Goal: Task Accomplishment & Management: Manage account settings

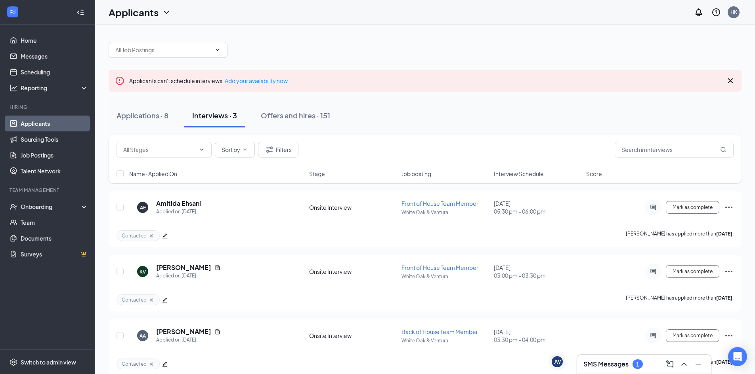
scroll to position [11, 0]
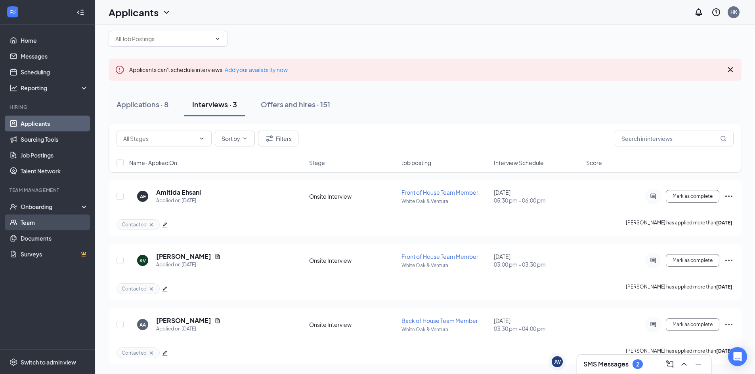
click at [51, 224] on link "Team" at bounding box center [55, 223] width 68 height 16
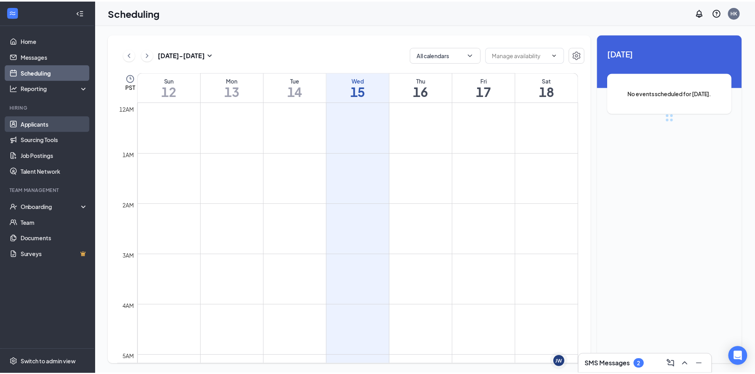
scroll to position [390, 0]
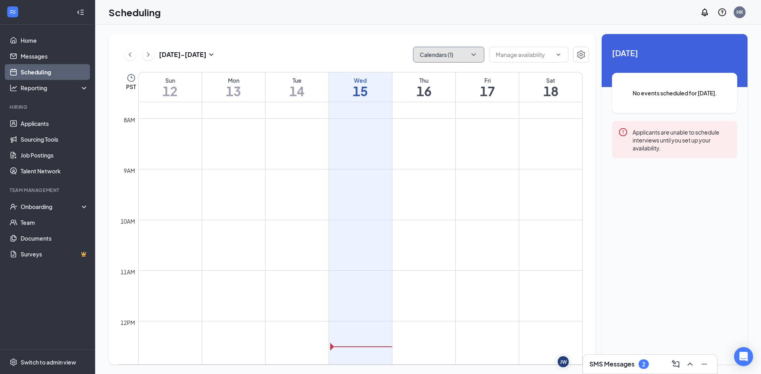
click at [449, 54] on button "Calendars (1)" at bounding box center [448, 55] width 71 height 16
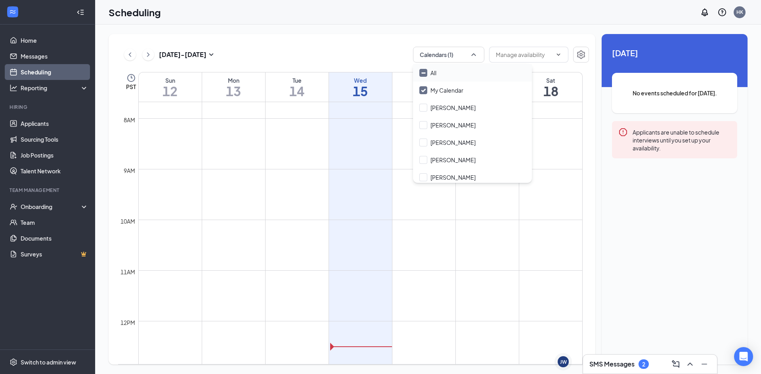
click at [450, 72] on div "All" at bounding box center [472, 72] width 119 height 17
checkbox input "true"
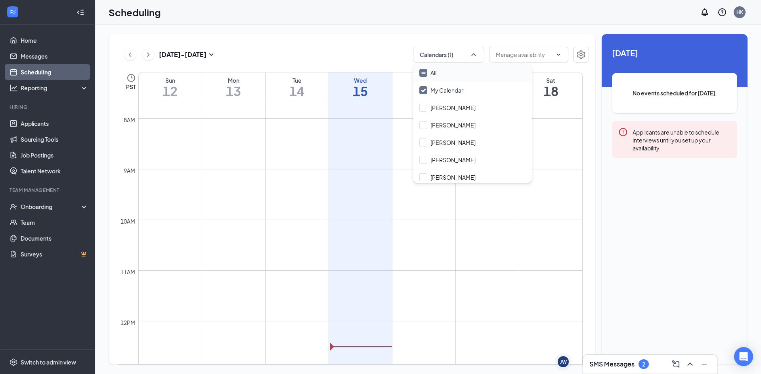
checkbox input "true"
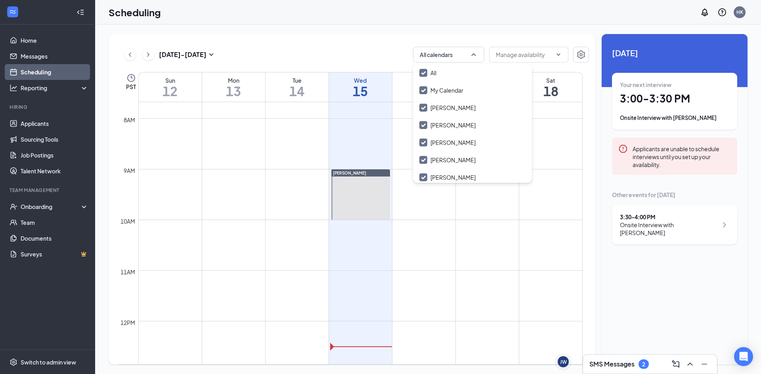
click at [324, 37] on div "Oct 12 - Oct 18 All calendars PST Sun 12 Mon 13 Tue 14 Wed 15 Thu 16 Fri 17 Sat…" at bounding box center [352, 199] width 487 height 331
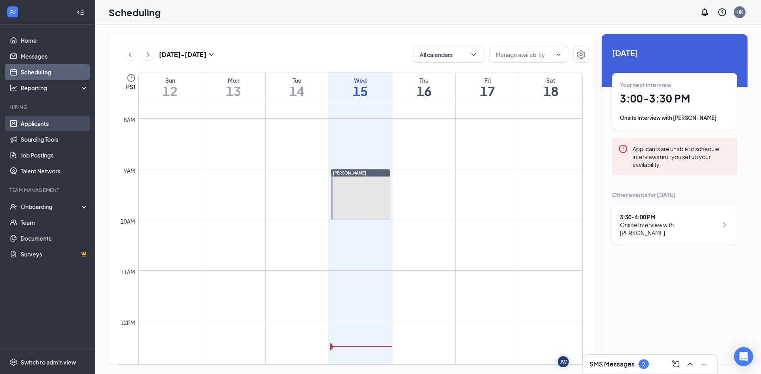
click at [39, 119] on link "Applicants" at bounding box center [55, 124] width 68 height 16
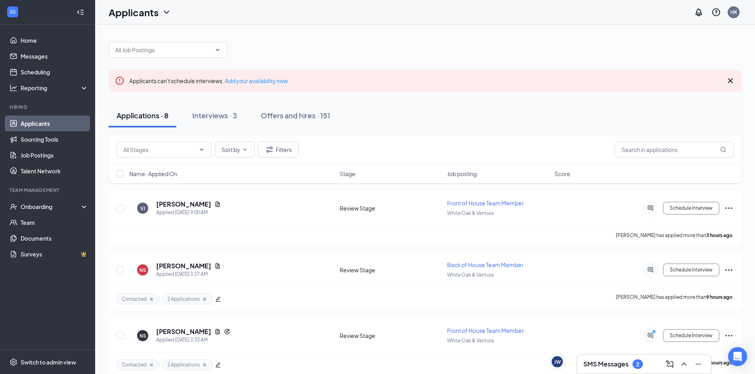
click at [603, 370] on div "SMS Messages 2" at bounding box center [643, 364] width 121 height 13
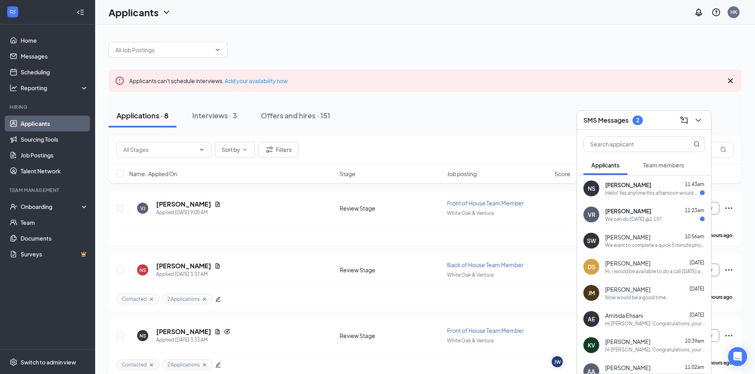
click at [622, 117] on h3 "SMS Messages" at bounding box center [605, 120] width 45 height 9
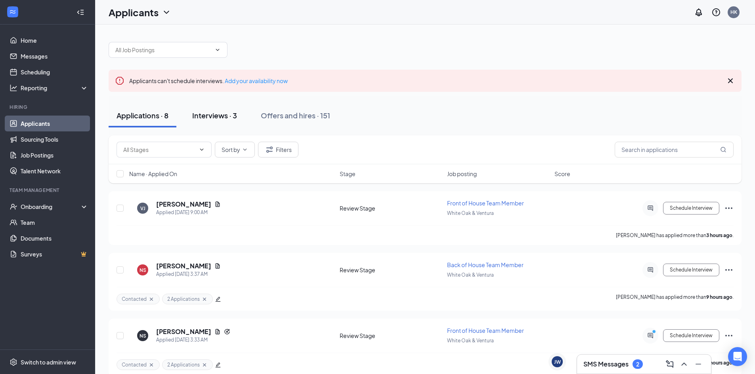
click at [203, 122] on button "Interviews · 3" at bounding box center [214, 116] width 61 height 24
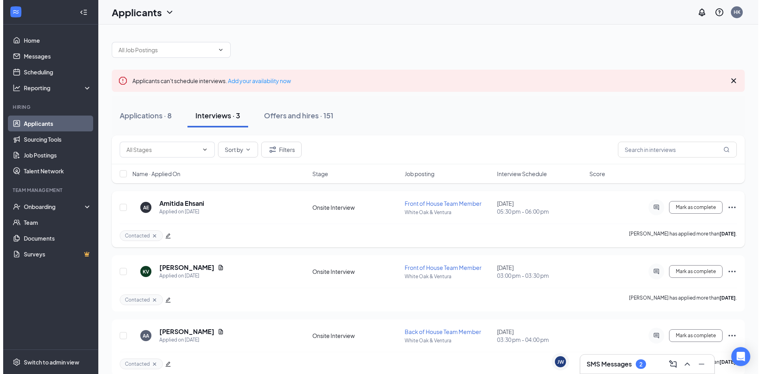
scroll to position [11, 0]
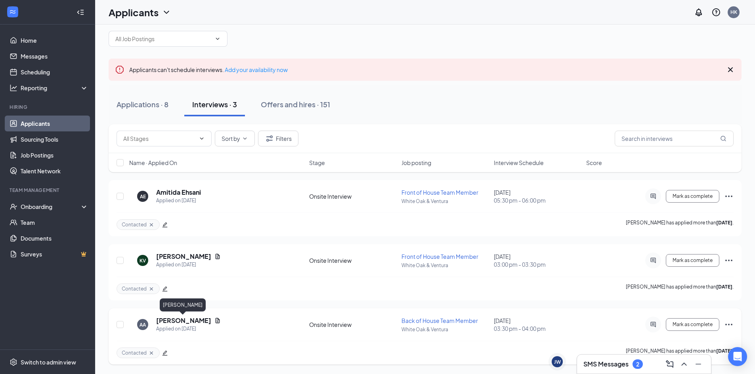
click at [192, 322] on h5 "[PERSON_NAME]" at bounding box center [183, 321] width 55 height 9
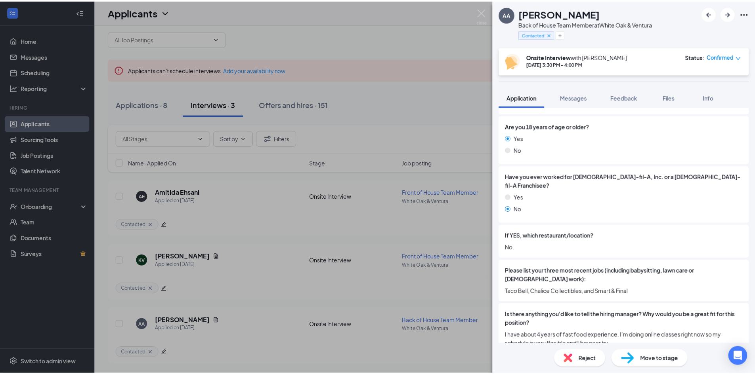
scroll to position [198, 0]
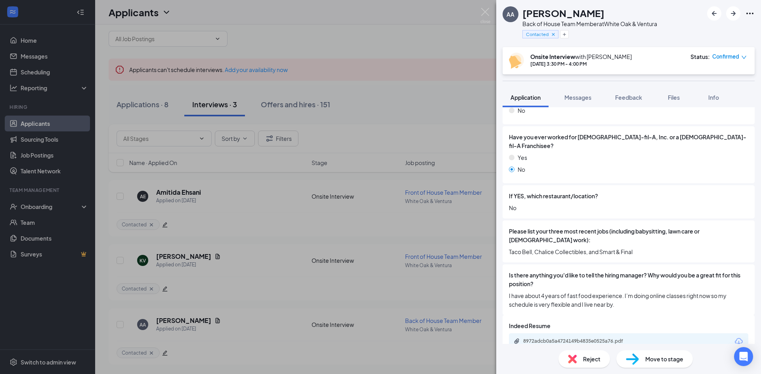
click at [401, 288] on div "AA ALEXIS ALONZO Back of House Team Member at White Oak & Ventura Contacted Ons…" at bounding box center [380, 187] width 761 height 374
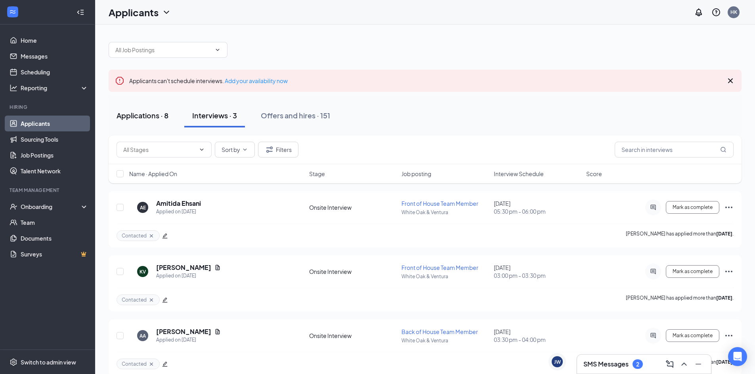
click at [154, 108] on button "Applications · 8" at bounding box center [143, 116] width 68 height 24
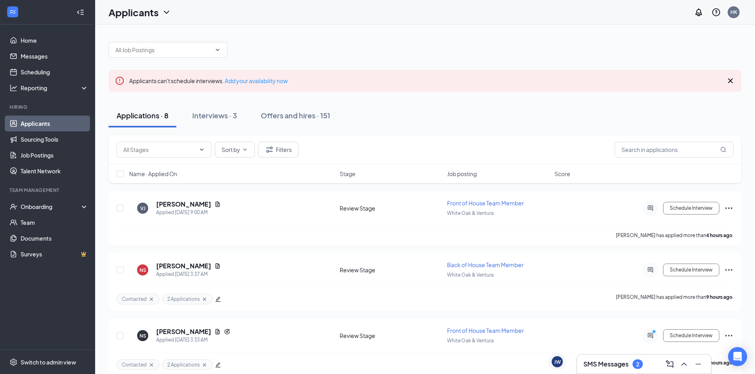
click at [649, 370] on div "SMS Messages 2" at bounding box center [643, 364] width 121 height 13
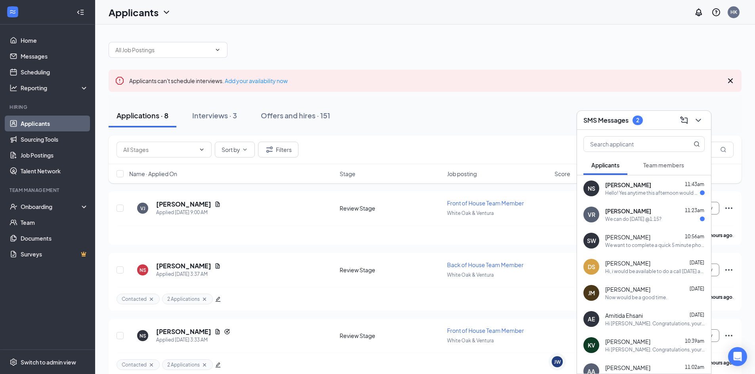
click at [638, 210] on span "[PERSON_NAME]" at bounding box center [628, 211] width 46 height 8
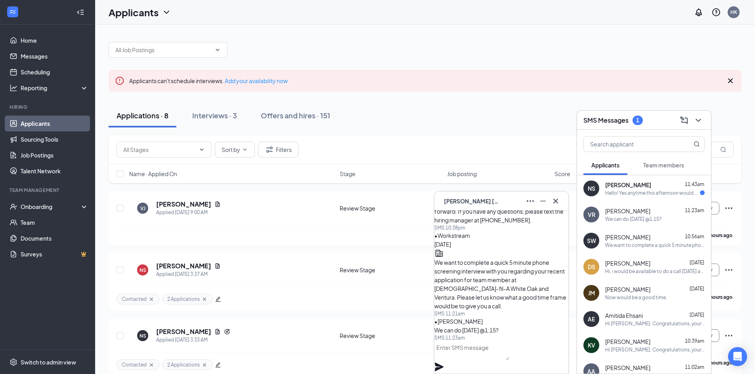
click at [617, 197] on div "NS Nalayah Sprague 11:43am Hello! Yes anytime this afternoon would be great." at bounding box center [644, 189] width 134 height 26
click at [618, 218] on div "We can do today @1:15?" at bounding box center [633, 219] width 56 height 7
drag, startPoint x: 561, startPoint y: 204, endPoint x: 585, endPoint y: 164, distance: 46.2
click at [561, 203] on button at bounding box center [555, 201] width 13 height 13
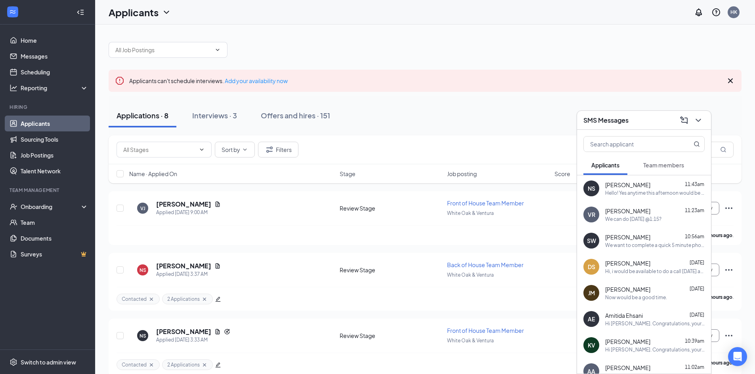
click at [613, 130] on div at bounding box center [644, 142] width 134 height 25
click at [610, 128] on div "SMS Messages" at bounding box center [644, 120] width 134 height 19
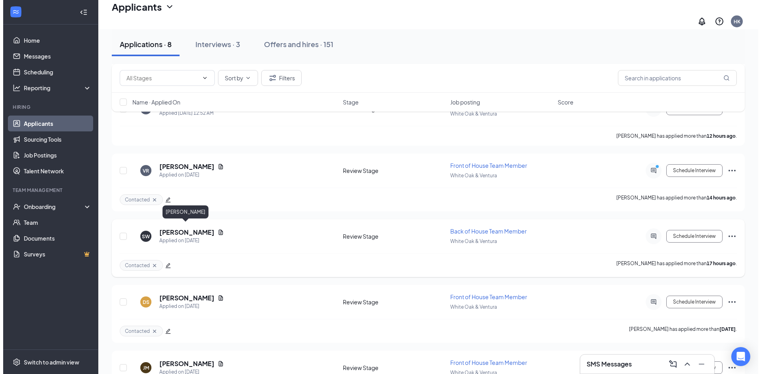
scroll to position [297, 0]
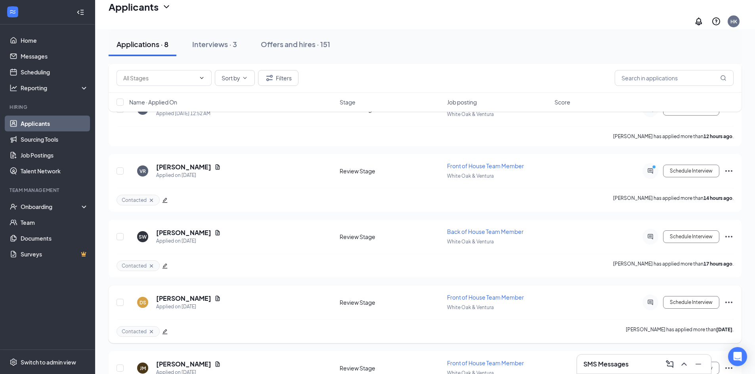
click at [646, 300] on icon "ActiveChat" at bounding box center [650, 303] width 10 height 6
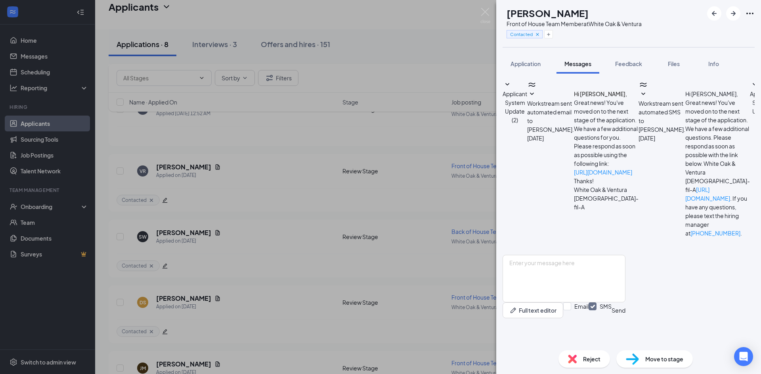
scroll to position [132, 0]
click at [490, 17] on div "DS Dina Salih Front of House Team Member at White Oak & Ventura Contacted Appli…" at bounding box center [380, 187] width 761 height 374
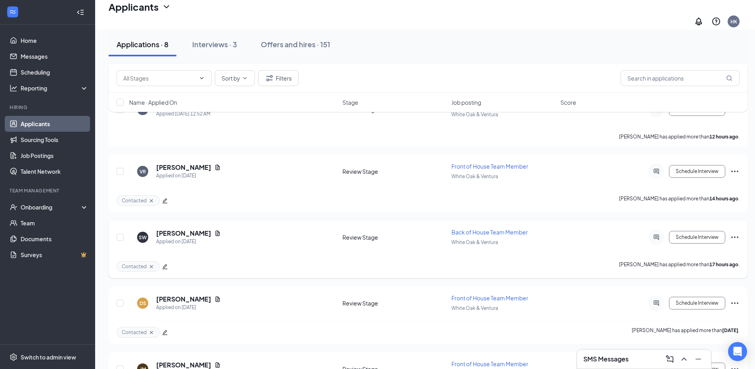
click at [655, 234] on icon "ActiveChat" at bounding box center [656, 237] width 10 height 6
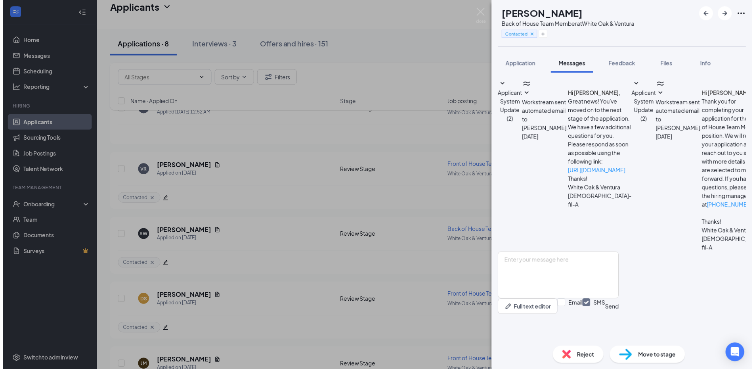
scroll to position [60, 0]
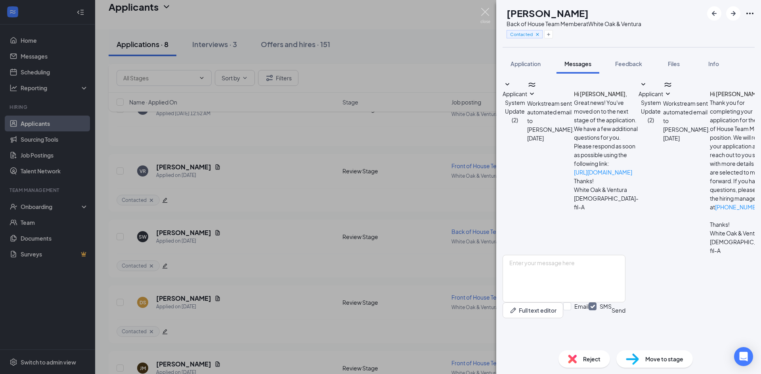
click at [485, 18] on img at bounding box center [485, 15] width 10 height 15
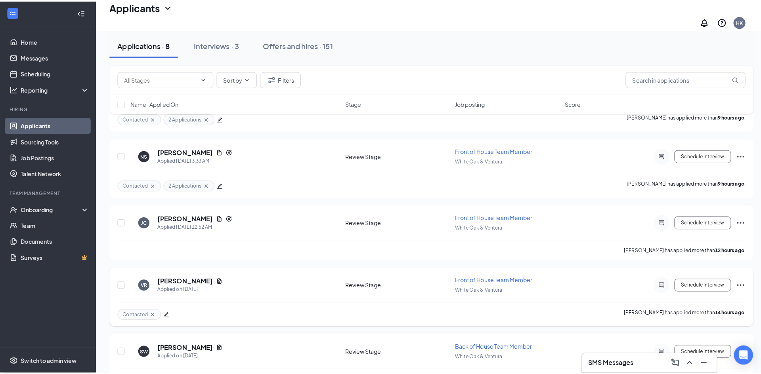
scroll to position [178, 0]
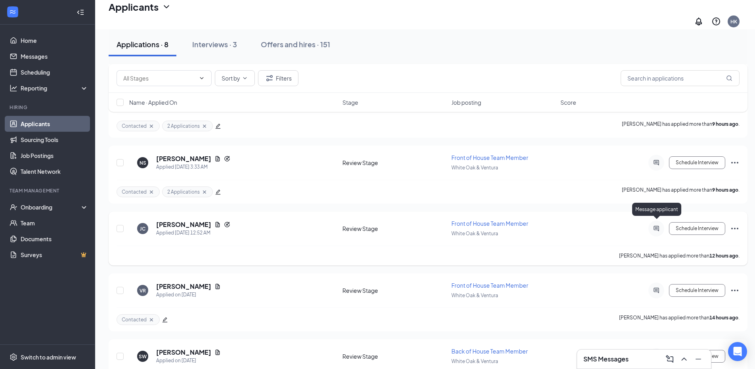
click at [659, 225] on icon "ActiveChat" at bounding box center [656, 228] width 10 height 6
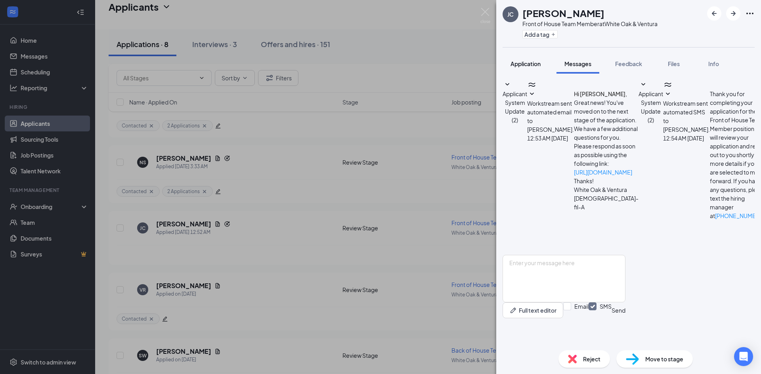
click at [531, 59] on button "Application" at bounding box center [525, 64] width 46 height 20
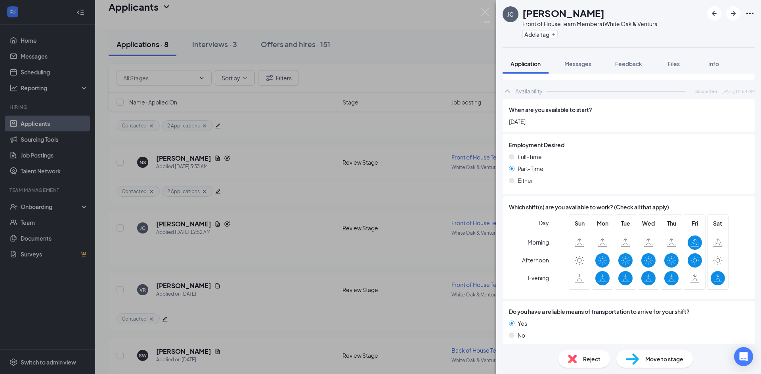
scroll to position [479, 0]
click at [542, 34] on button "Add a tag" at bounding box center [539, 34] width 35 height 8
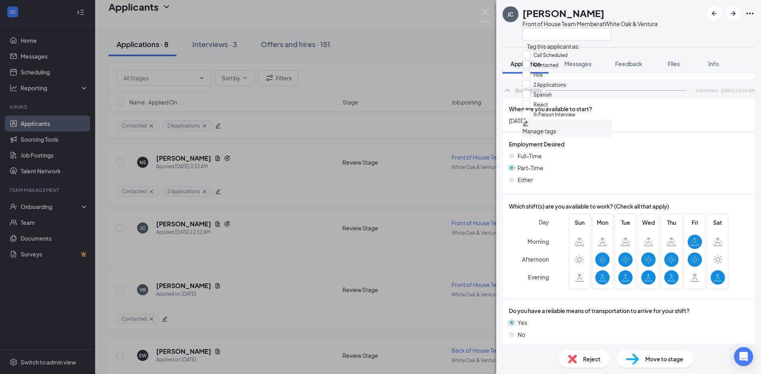
click at [553, 69] on input "Contacted" at bounding box center [540, 65] width 36 height 9
checkbox input "true"
click at [663, 134] on div "Employment Desired Full-Time Part-Time Either" at bounding box center [628, 164] width 252 height 60
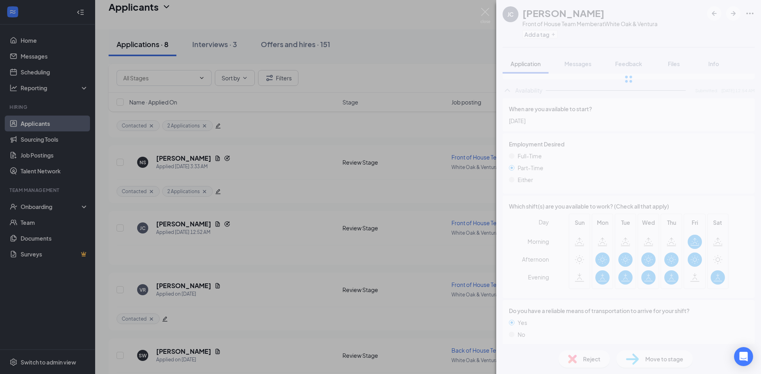
scroll to position [476, 0]
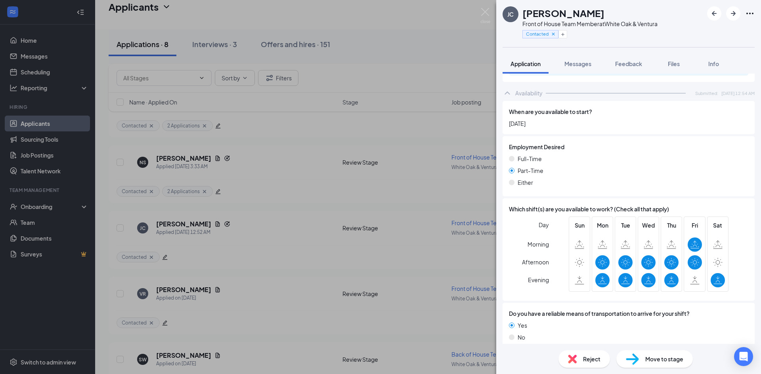
click at [589, 65] on span "Messages" at bounding box center [577, 63] width 27 height 7
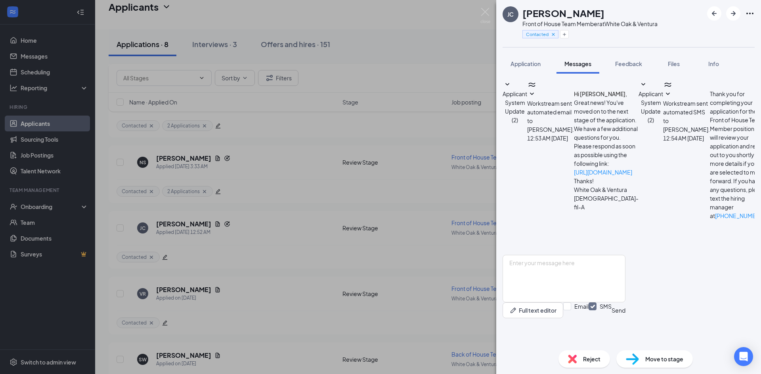
click at [481, 6] on div "JC Juan Cornejo Front of House Team Member at White Oak & Ventura Contacted App…" at bounding box center [380, 187] width 761 height 374
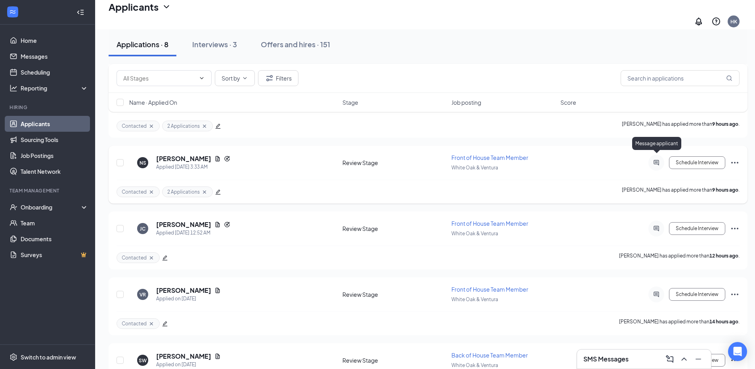
click at [654, 152] on div "Message applicant" at bounding box center [656, 145] width 49 height 16
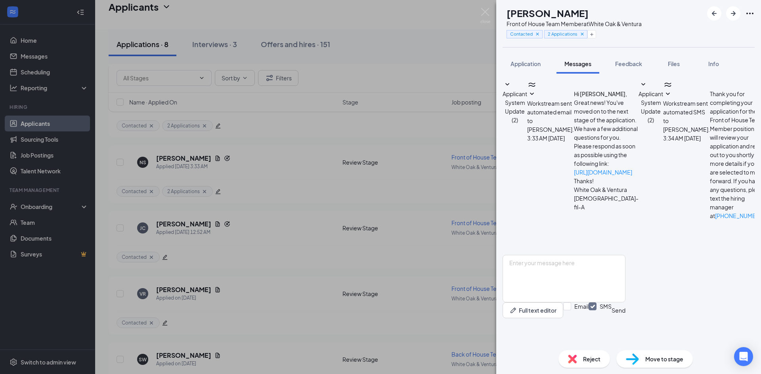
scroll to position [103, 0]
drag, startPoint x: 626, startPoint y: 211, endPoint x: 546, endPoint y: 164, distance: 92.2
copy span "We want to complete a quick 5 minute phone screening interview with you regardi…"
drag, startPoint x: 483, startPoint y: 13, endPoint x: 472, endPoint y: 21, distance: 13.3
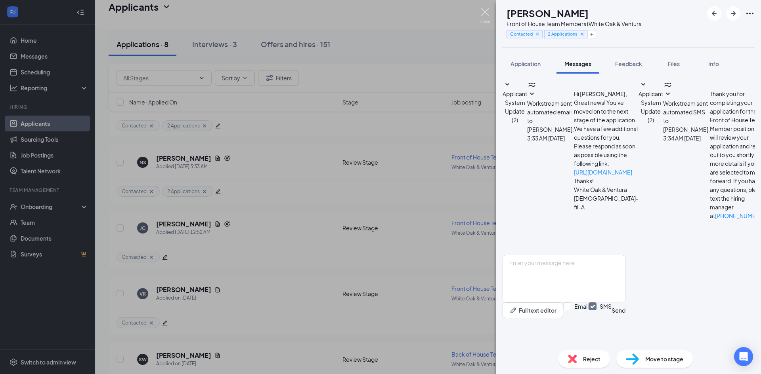
click at [483, 13] on img at bounding box center [485, 15] width 10 height 15
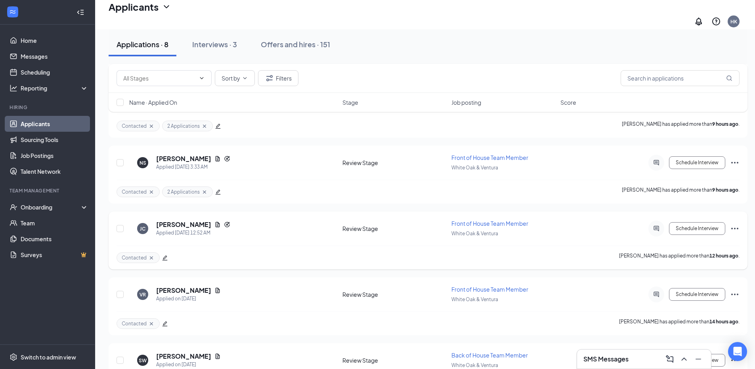
click at [654, 220] on div at bounding box center [656, 228] width 16 height 16
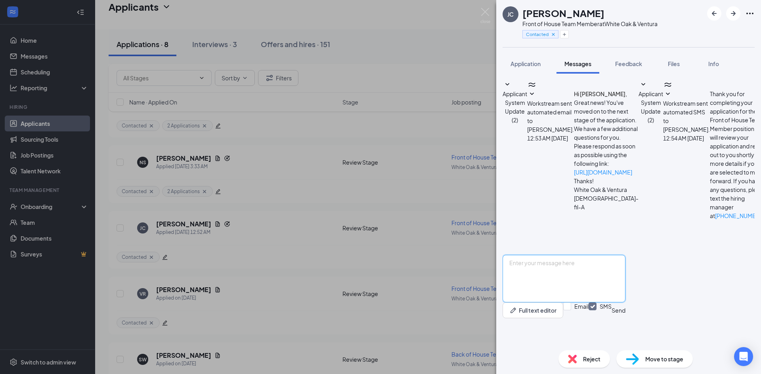
click at [564, 302] on textarea at bounding box center [563, 279] width 123 height 48
paste textarea "We want to complete a quick 5 minute phone screening interview with you regardi…"
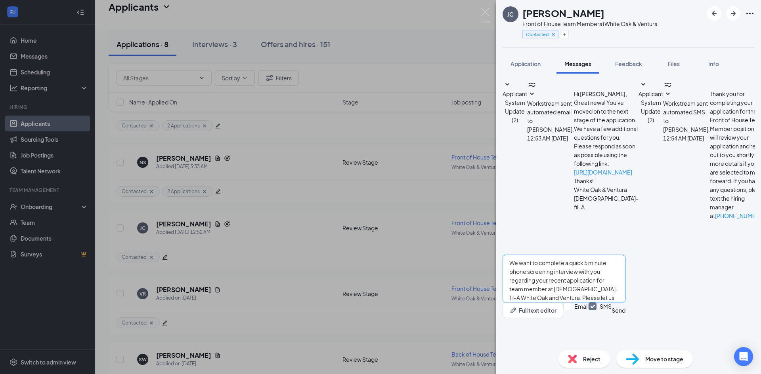
type textarea "We want to complete a quick 5 minute phone screening interview with you regardi…"
click at [625, 319] on button "Send" at bounding box center [618, 311] width 14 height 16
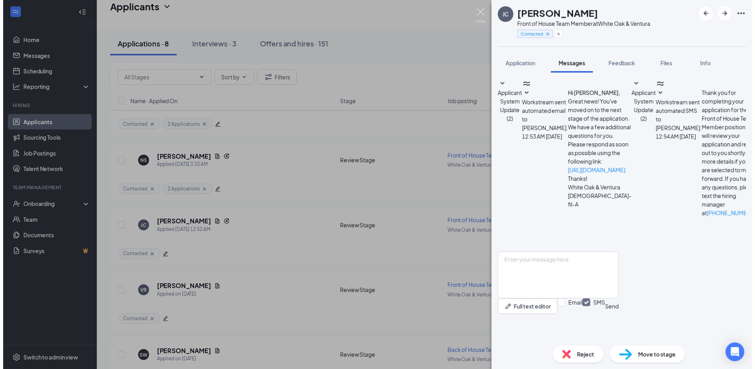
scroll to position [60, 0]
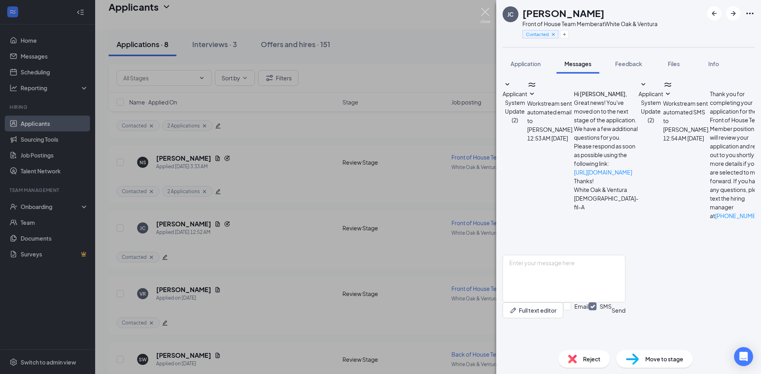
click at [486, 21] on img at bounding box center [485, 15] width 10 height 15
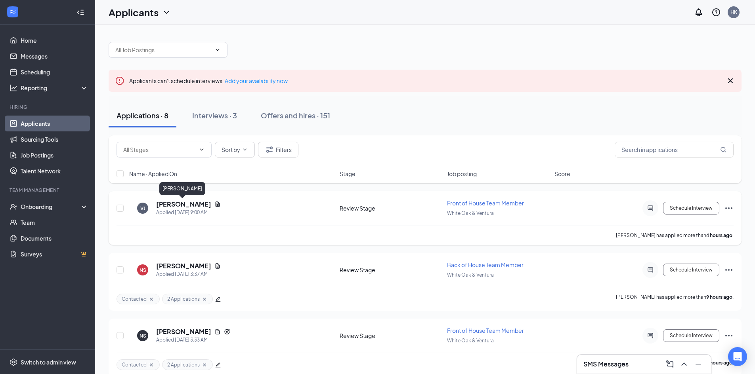
click at [195, 202] on h5 "Valeria Jimenez" at bounding box center [183, 204] width 55 height 9
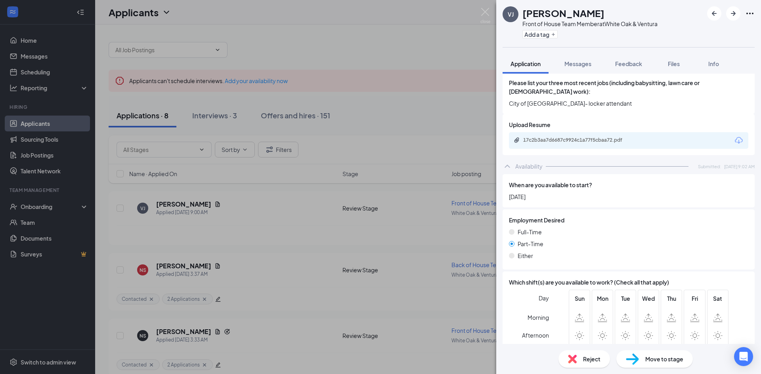
scroll to position [439, 0]
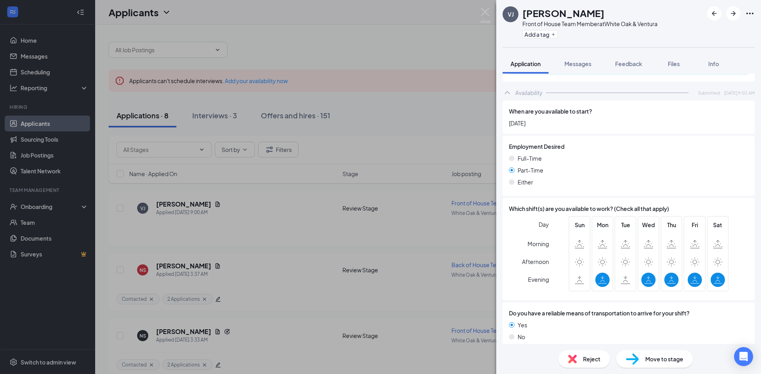
click at [582, 354] on div "Reject" at bounding box center [584, 359] width 52 height 17
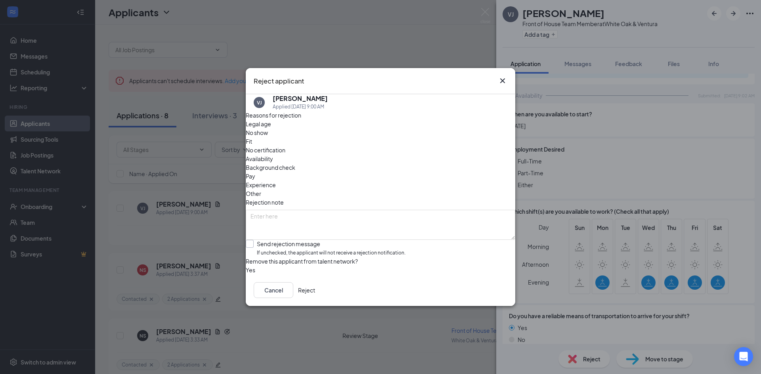
click at [286, 240] on input "Send rejection message If unchecked, the applicant will not receive a rejection…" at bounding box center [326, 248] width 160 height 17
checkbox input "true"
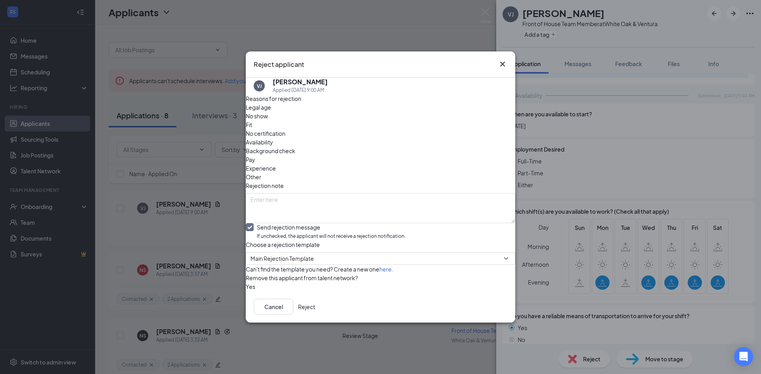
click at [315, 314] on button "Reject" at bounding box center [306, 307] width 17 height 16
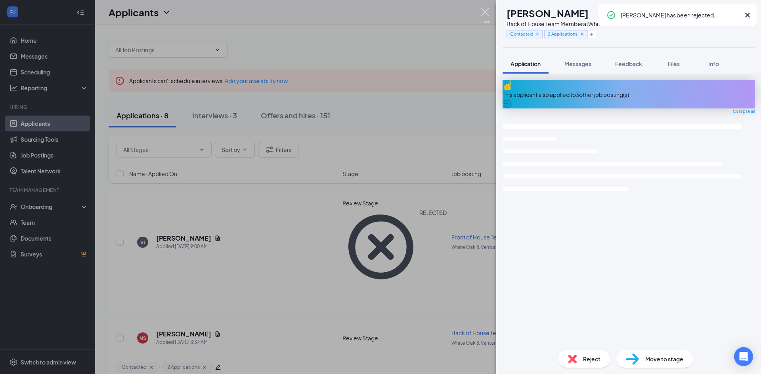
click at [483, 17] on img at bounding box center [485, 15] width 10 height 15
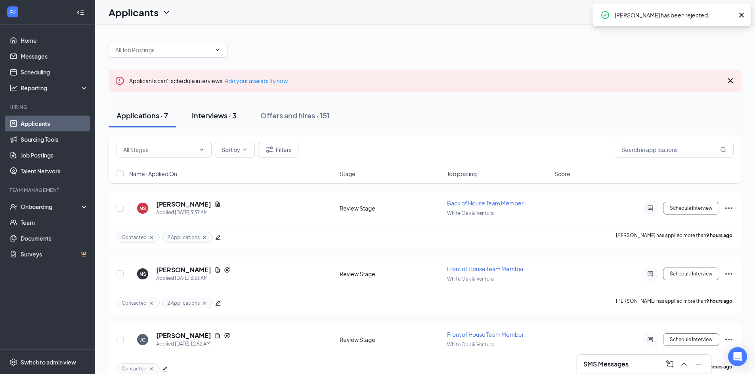
click at [205, 113] on div "Interviews · 3" at bounding box center [214, 116] width 45 height 10
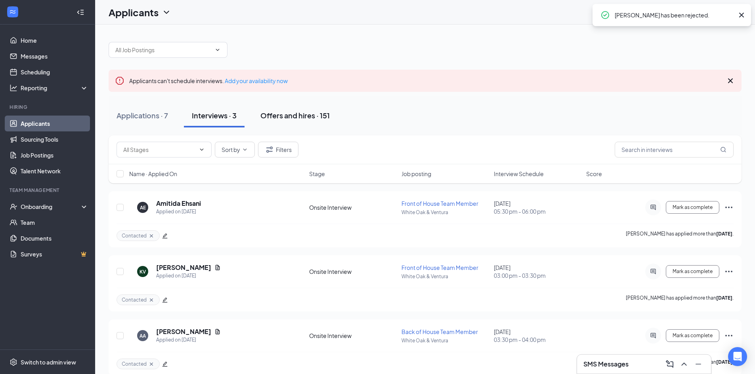
click at [323, 113] on div "Offers and hires · 151" at bounding box center [294, 116] width 69 height 10
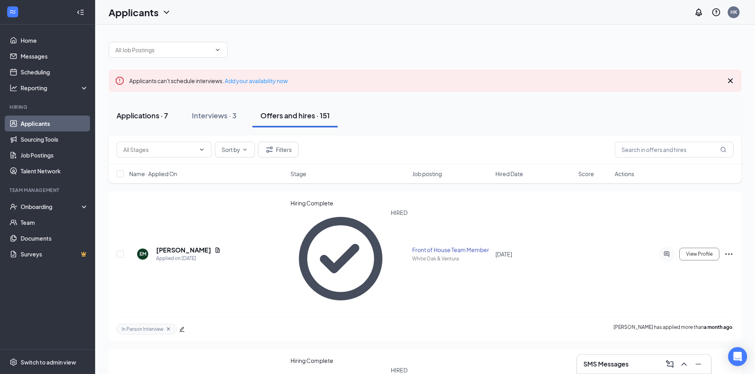
click at [147, 116] on div "Applications · 7" at bounding box center [142, 116] width 52 height 10
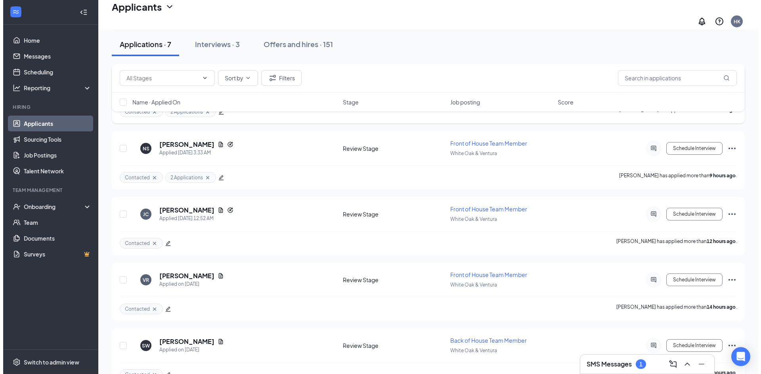
scroll to position [238, 0]
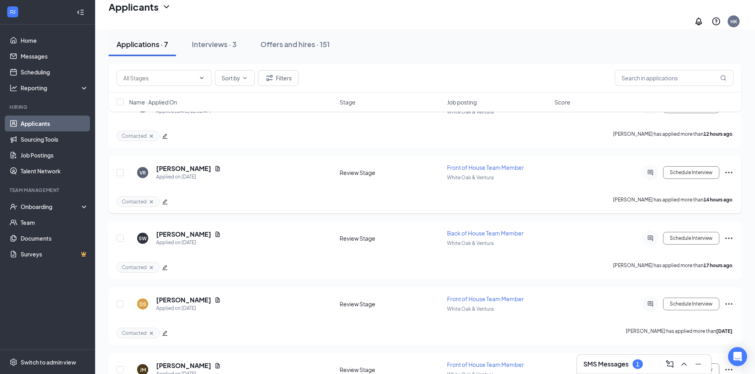
click at [647, 170] on icon "ActiveChat" at bounding box center [650, 173] width 10 height 6
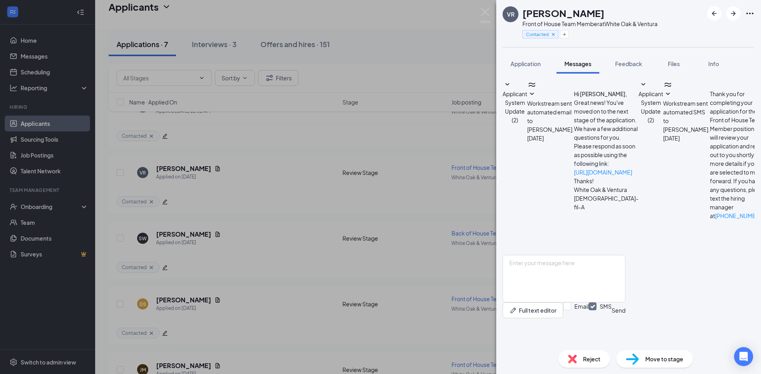
scroll to position [103, 0]
click at [717, 17] on icon "ArrowLeftNew" at bounding box center [714, 14] width 10 height 10
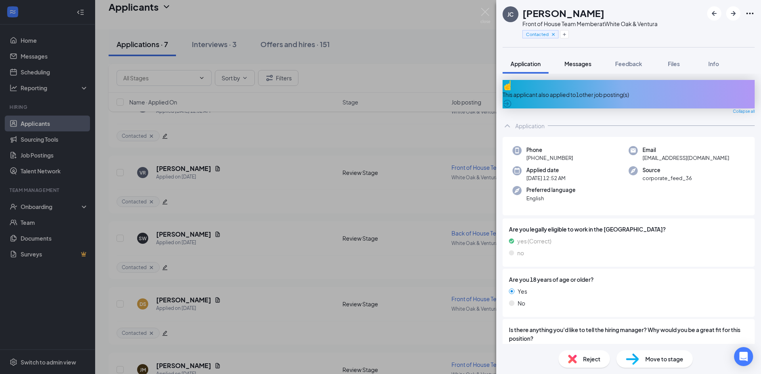
click at [581, 67] on span "Messages" at bounding box center [577, 63] width 27 height 7
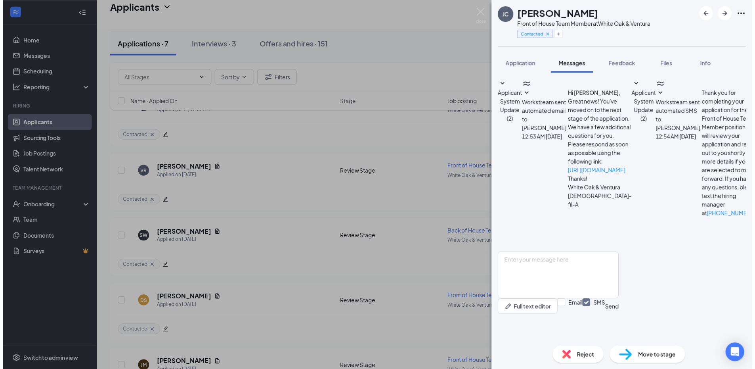
scroll to position [60, 0]
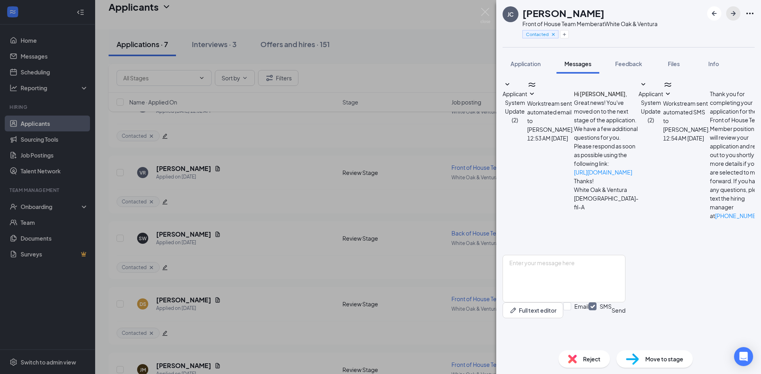
click at [728, 13] on button "button" at bounding box center [733, 13] width 14 height 14
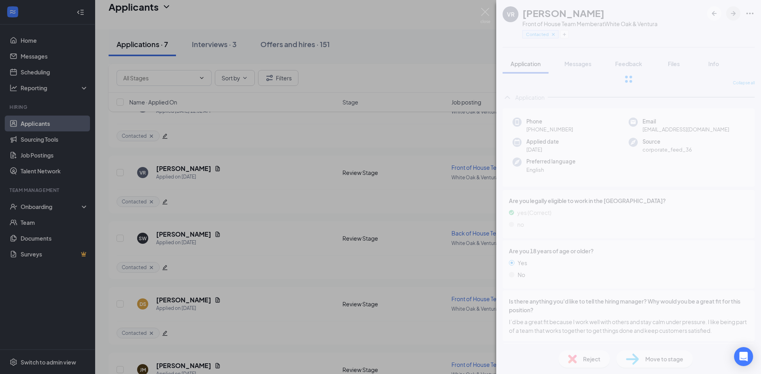
click at [729, 12] on icon "ArrowRight" at bounding box center [733, 14] width 10 height 10
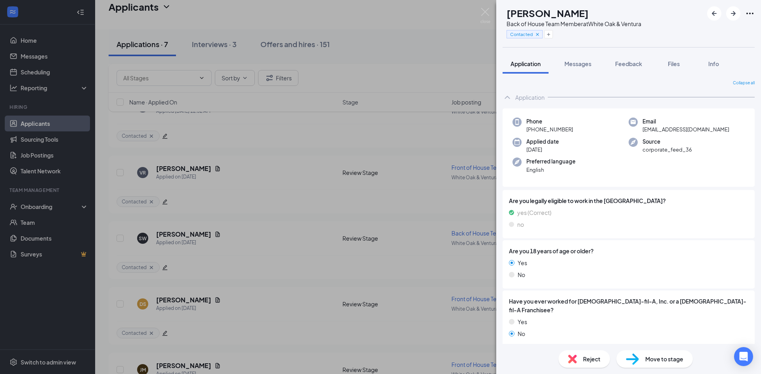
click at [495, 12] on div "SW Steven Watson Back of House Team Member at White Oak & Ventura Contacted App…" at bounding box center [380, 187] width 761 height 374
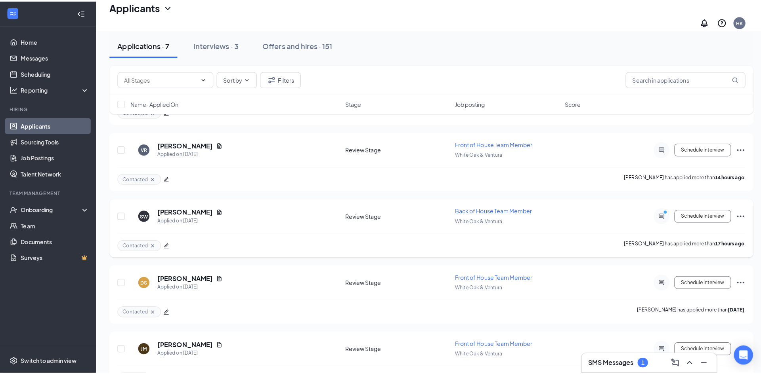
scroll to position [277, 0]
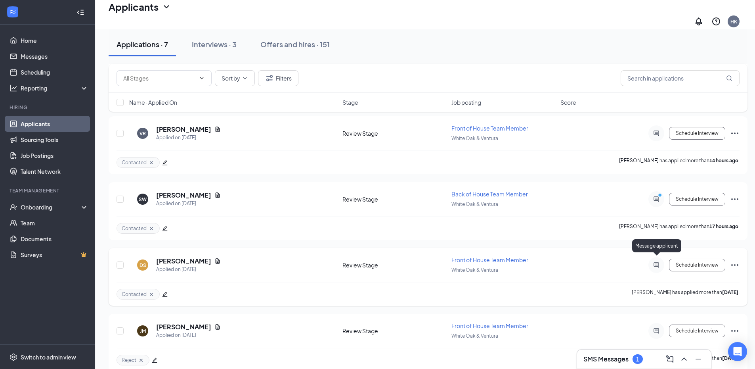
click at [657, 263] on icon "ActiveChat" at bounding box center [656, 265] width 10 height 6
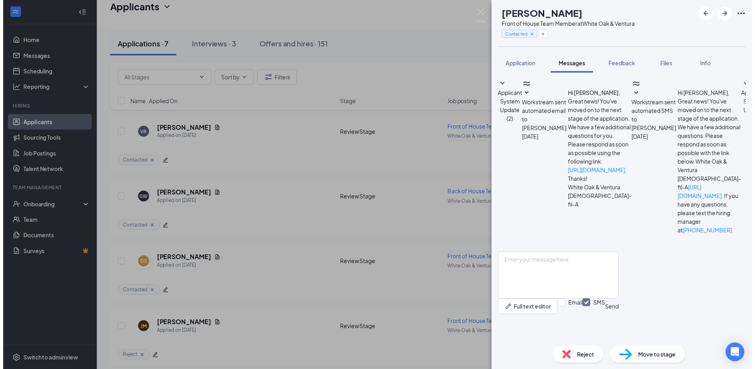
scroll to position [132, 0]
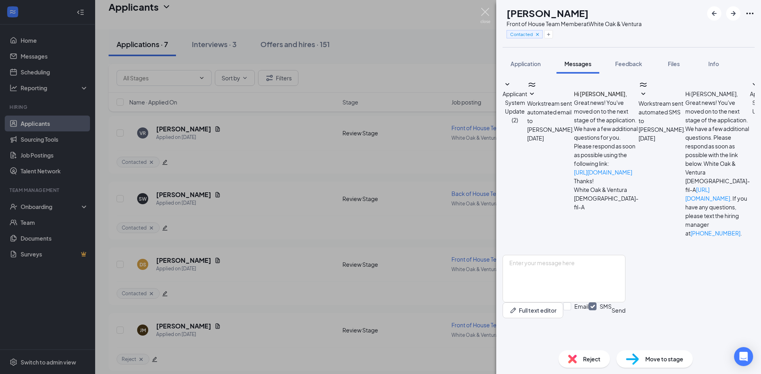
click at [486, 15] on img at bounding box center [485, 15] width 10 height 15
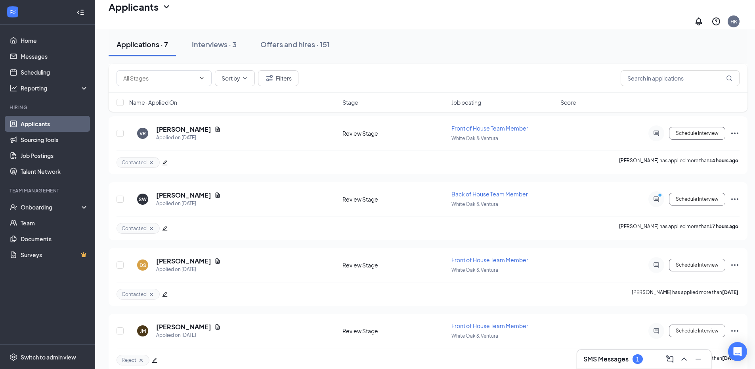
click at [630, 352] on div "SMS Messages 1" at bounding box center [643, 358] width 121 height 13
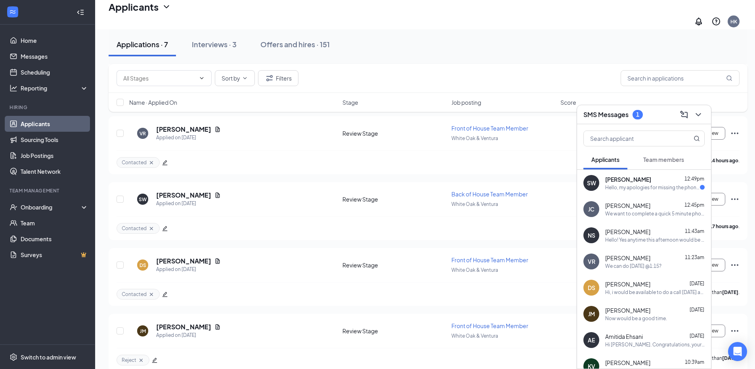
click at [634, 191] on div "SW Steven Watson 12:49pm Hello, my apologies for missing the phone call this mo…" at bounding box center [644, 183] width 134 height 26
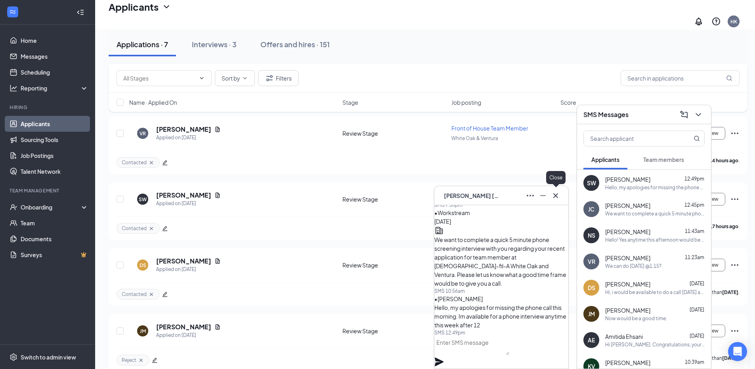
click at [555, 197] on icon "Cross" at bounding box center [556, 196] width 10 height 10
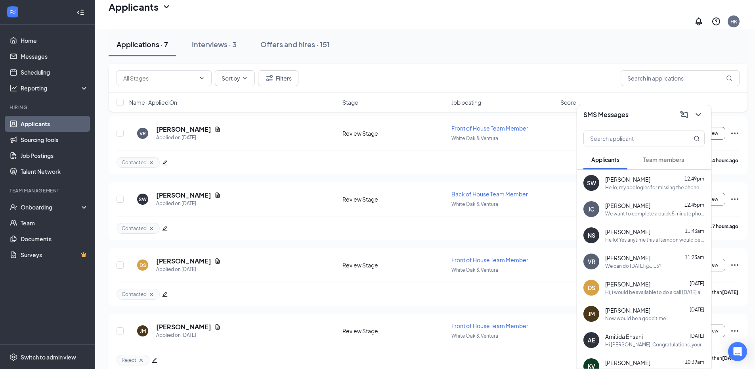
click at [611, 115] on h3 "SMS Messages" at bounding box center [605, 114] width 45 height 9
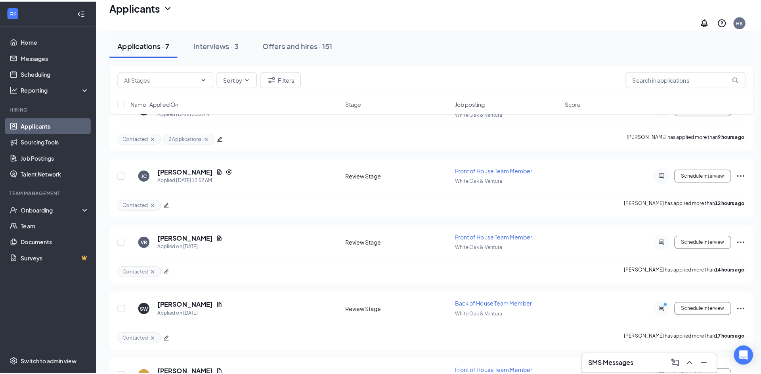
scroll to position [126, 0]
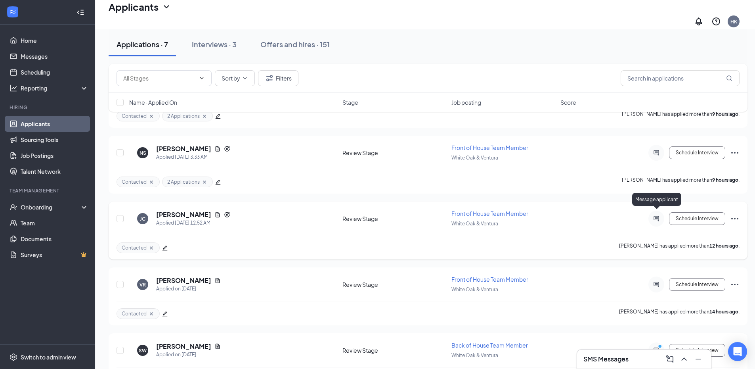
click at [655, 215] on icon "ActiveChat" at bounding box center [656, 218] width 10 height 6
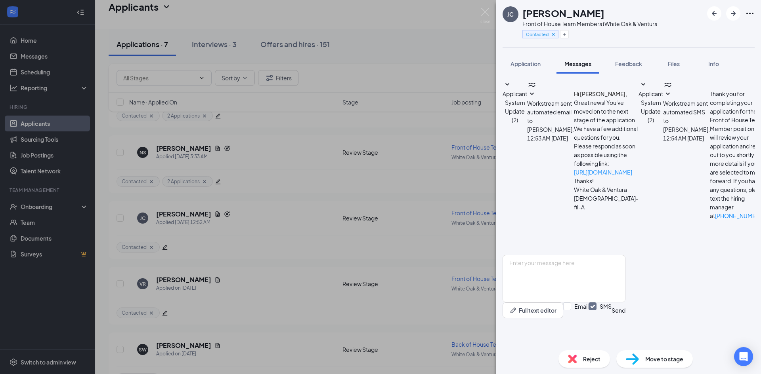
scroll to position [60, 0]
click at [485, 12] on img at bounding box center [485, 15] width 10 height 15
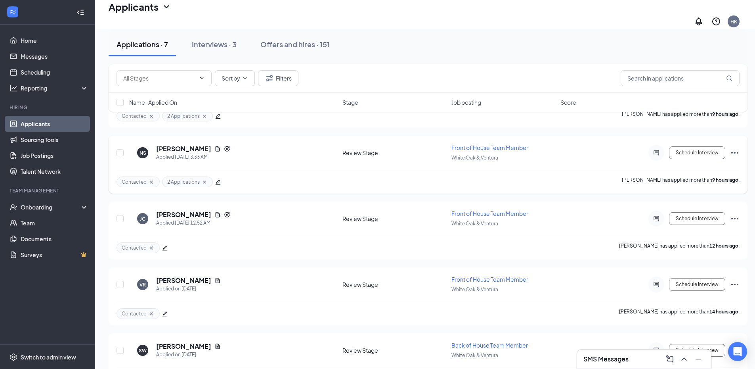
click at [651, 151] on div at bounding box center [656, 153] width 16 height 16
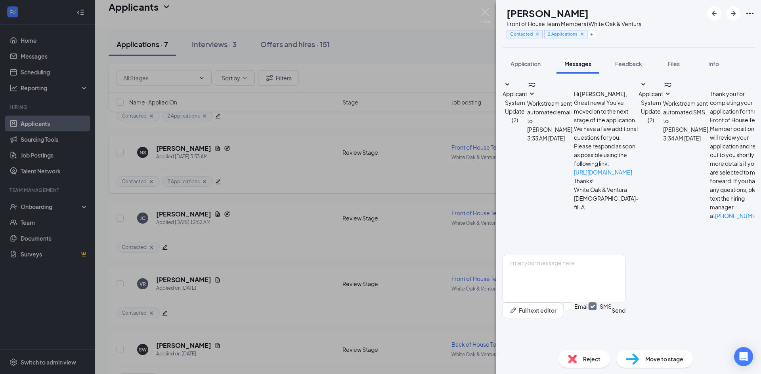
scroll to position [103, 0]
click at [594, 281] on textarea at bounding box center [563, 279] width 123 height 48
click at [522, 60] on span "Application" at bounding box center [525, 63] width 30 height 7
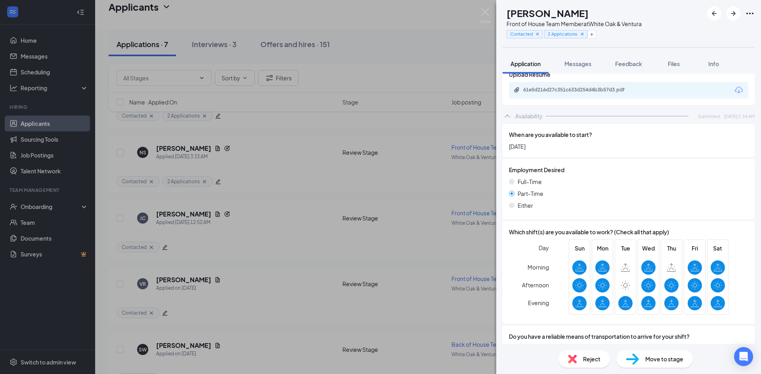
scroll to position [479, 0]
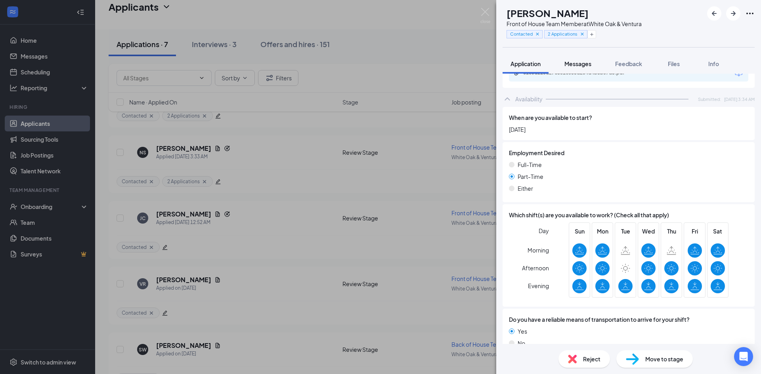
click at [579, 67] on div "Messages" at bounding box center [577, 64] width 27 height 8
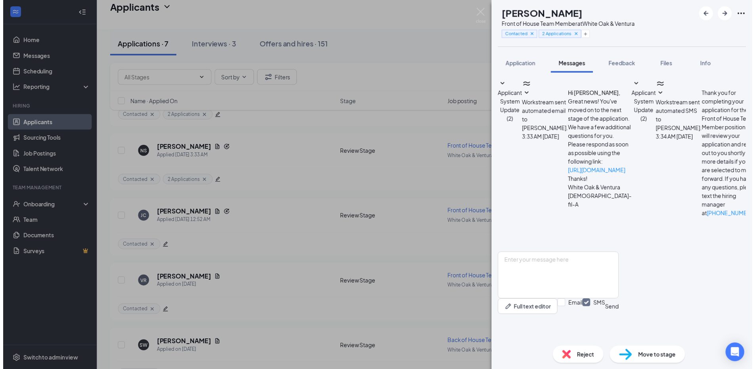
scroll to position [103, 0]
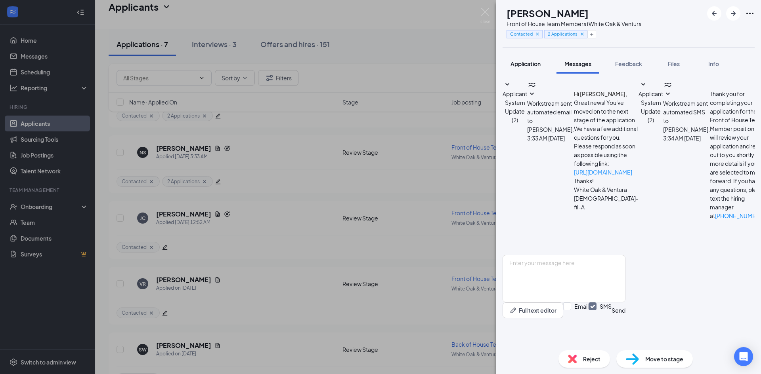
click at [528, 68] on button "Application" at bounding box center [525, 64] width 46 height 20
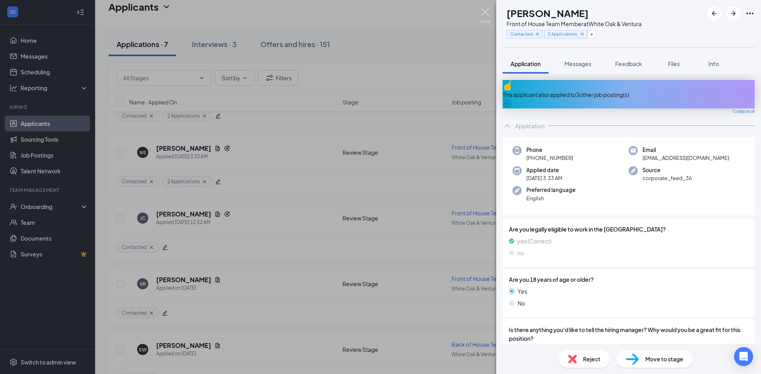
click at [487, 19] on img at bounding box center [485, 15] width 10 height 15
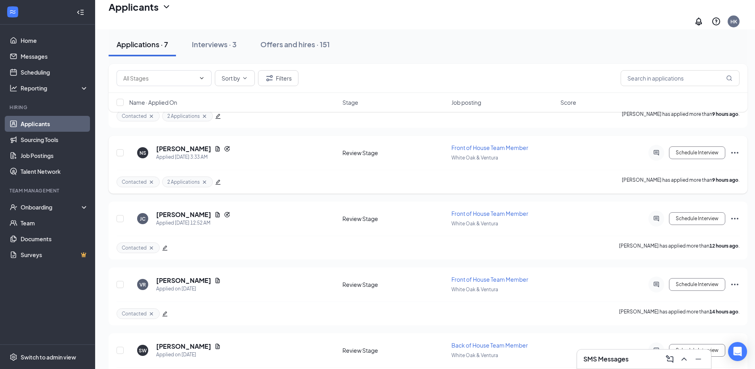
click at [218, 179] on icon "edit" at bounding box center [218, 182] width 6 height 6
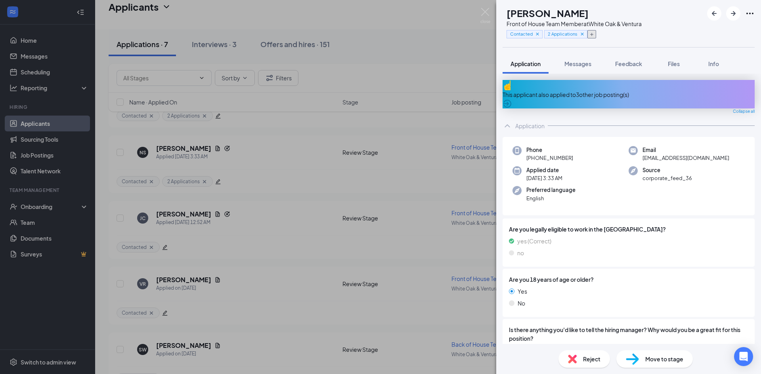
click at [594, 33] on icon "Plus" at bounding box center [591, 34] width 5 height 5
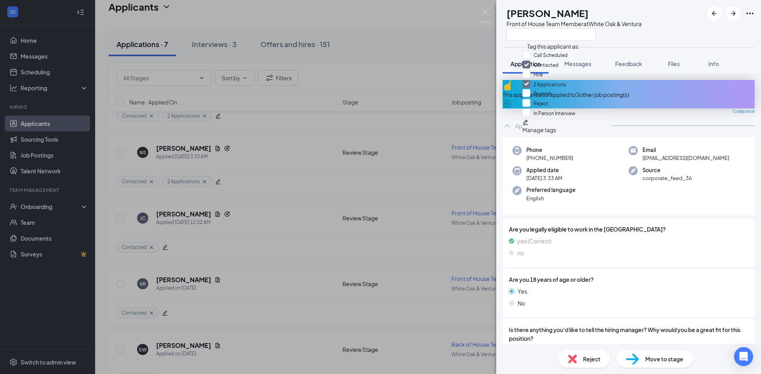
click at [571, 69] on div "Contacted" at bounding box center [566, 66] width 89 height 10
checkbox input "false"
click at [565, 118] on input "In Person Interview" at bounding box center [548, 114] width 53 height 9
checkbox input "true"
click at [706, 118] on div "Application" at bounding box center [628, 126] width 252 height 16
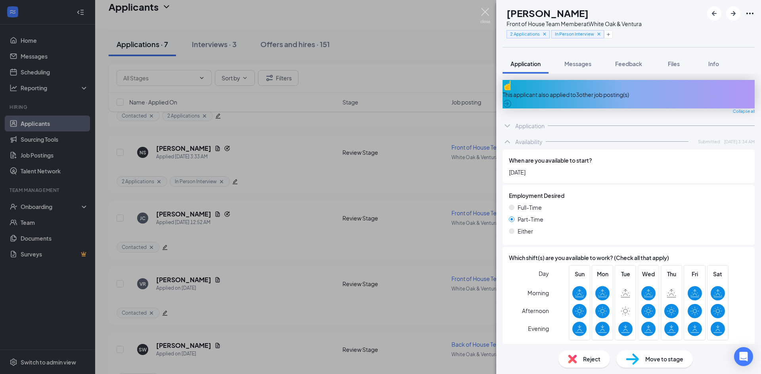
drag, startPoint x: 489, startPoint y: 17, endPoint x: 430, endPoint y: 69, distance: 79.1
click at [488, 17] on img at bounding box center [485, 15] width 10 height 15
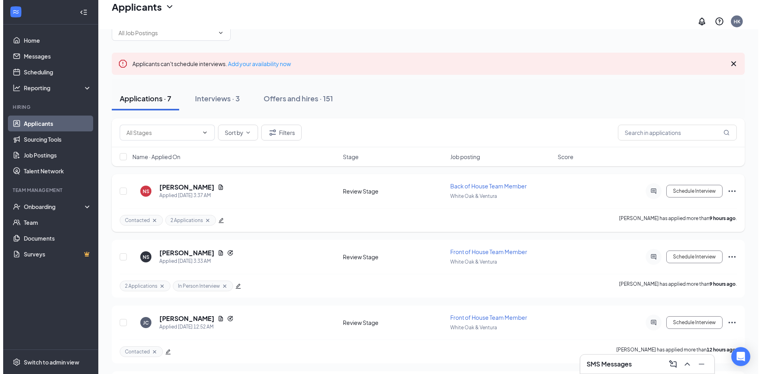
scroll to position [8, 0]
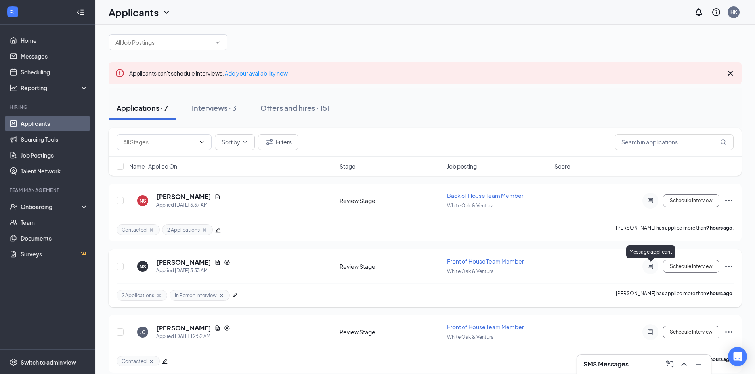
click at [649, 265] on icon "ActiveChat" at bounding box center [650, 267] width 10 height 6
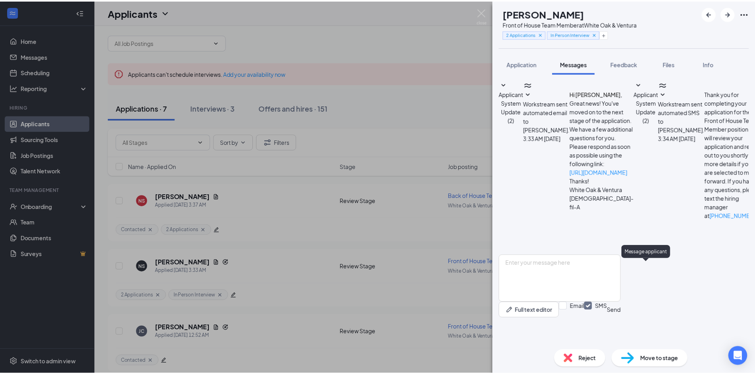
scroll to position [103, 0]
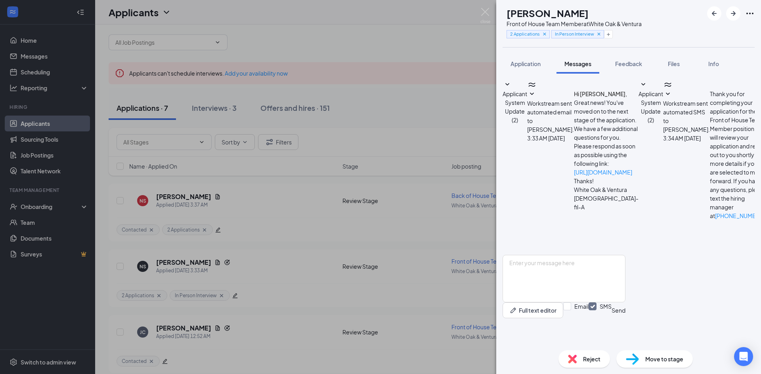
click at [479, 11] on div "NS Nalayah Sprague Front of House Team Member at White Oak & Ventura 2 Applicat…" at bounding box center [380, 187] width 761 height 374
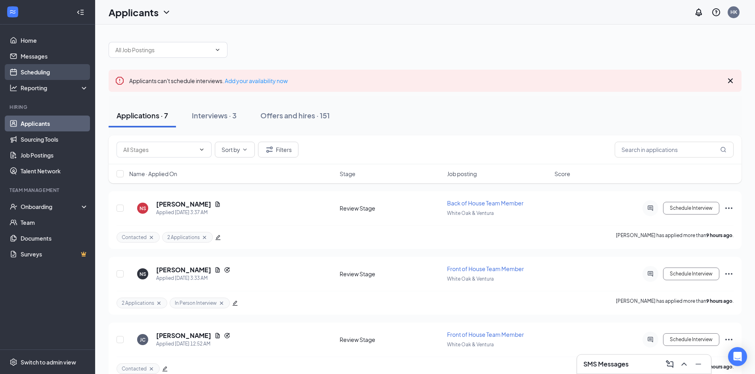
click at [48, 69] on link "Scheduling" at bounding box center [55, 72] width 68 height 16
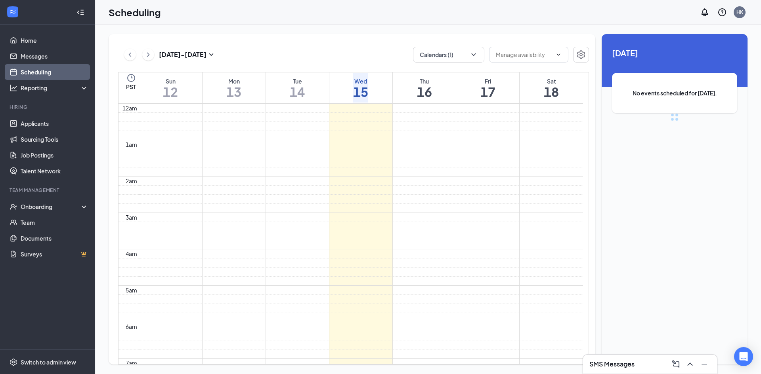
scroll to position [390, 0]
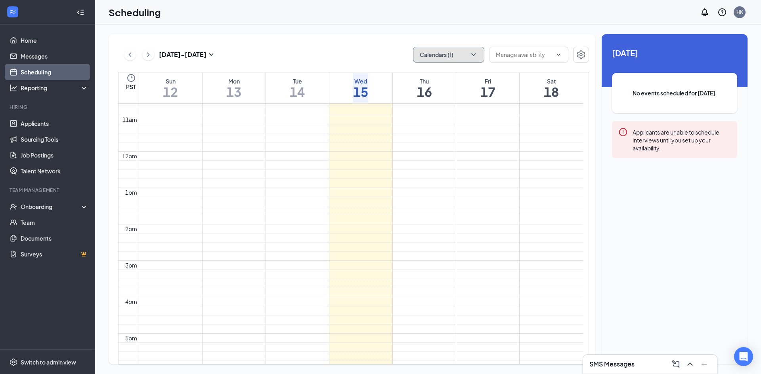
click at [434, 57] on button "Calendars (1)" at bounding box center [448, 55] width 71 height 16
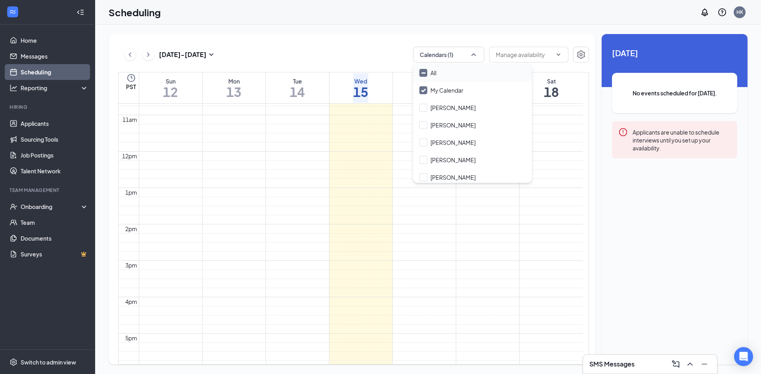
click at [438, 76] on div "All" at bounding box center [472, 72] width 119 height 17
checkbox input "true"
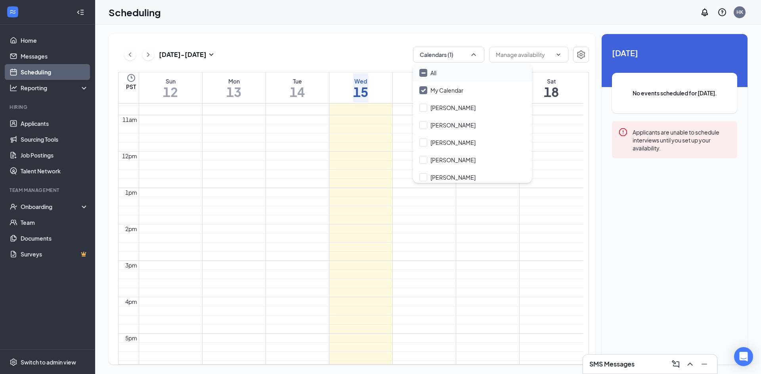
checkbox input "true"
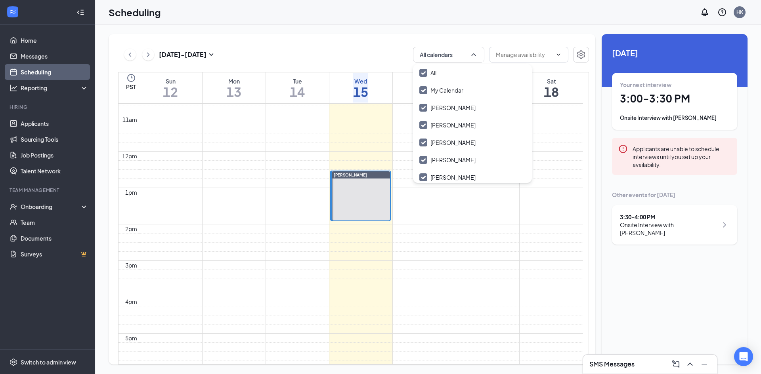
click at [362, 46] on div "Oct 12 - Oct 18 All calendars PST Sun 12 Mon 13 Tue 14 Wed 15 Thu 16 Fri 17 Sat…" at bounding box center [352, 199] width 487 height 331
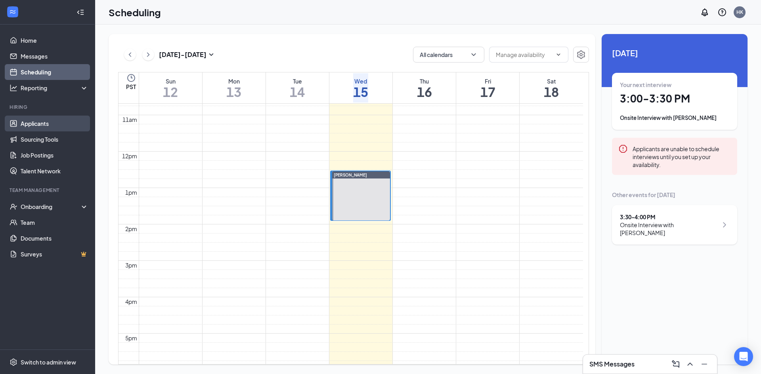
click at [27, 129] on link "Applicants" at bounding box center [55, 124] width 68 height 16
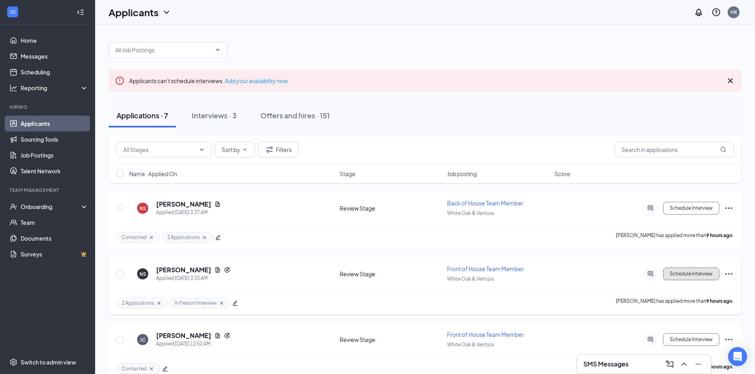
click at [682, 270] on button "Schedule Interview" at bounding box center [691, 274] width 56 height 13
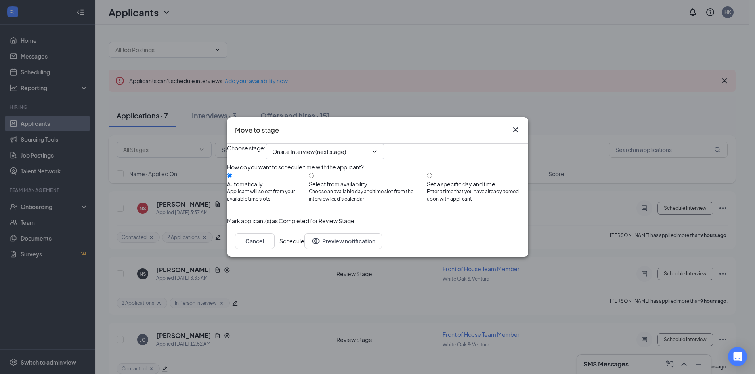
click at [304, 249] on button "Schedule" at bounding box center [291, 241] width 25 height 16
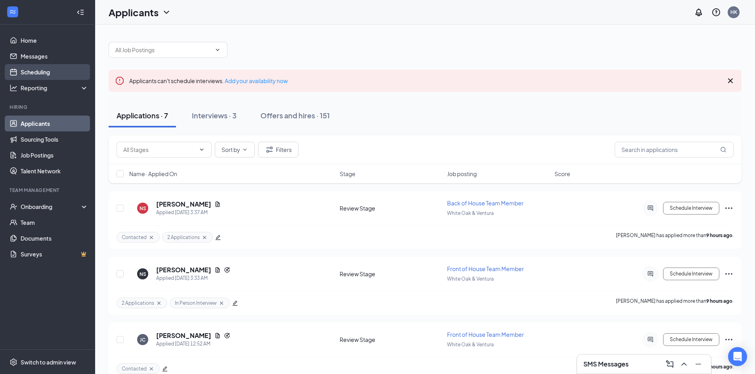
click at [59, 69] on link "Scheduling" at bounding box center [55, 72] width 68 height 16
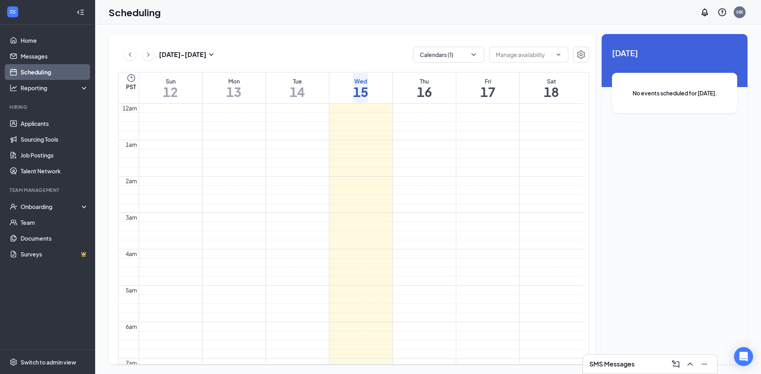
scroll to position [390, 0]
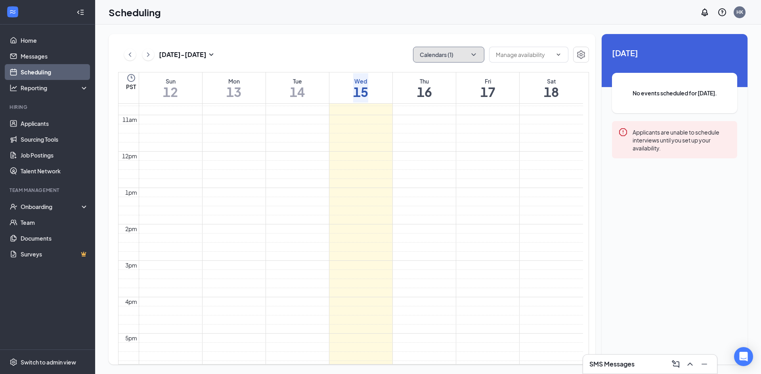
click at [452, 57] on button "Calendars (1)" at bounding box center [448, 55] width 71 height 16
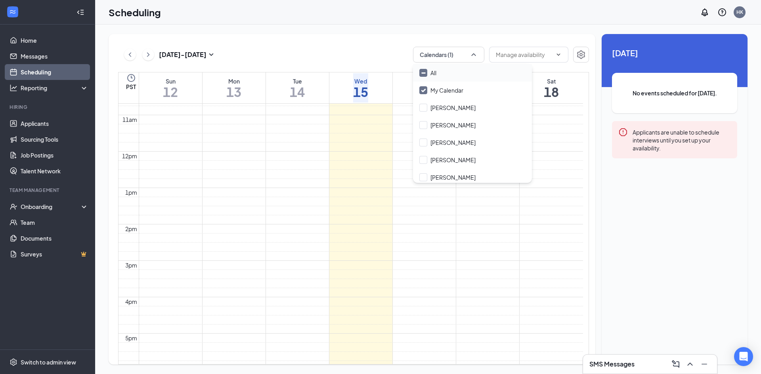
click at [450, 74] on div "All" at bounding box center [472, 72] width 119 height 17
checkbox input "true"
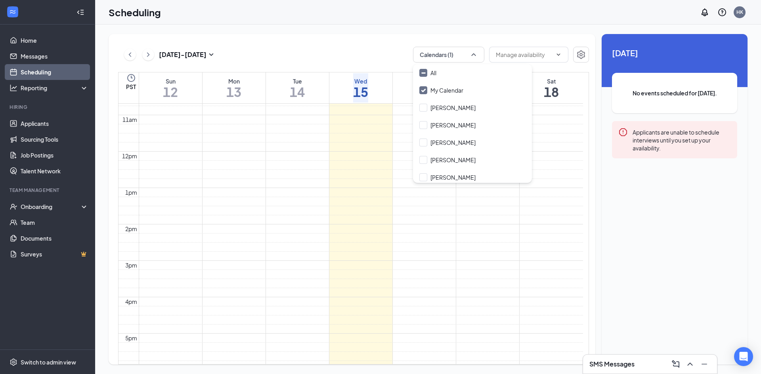
checkbox input "true"
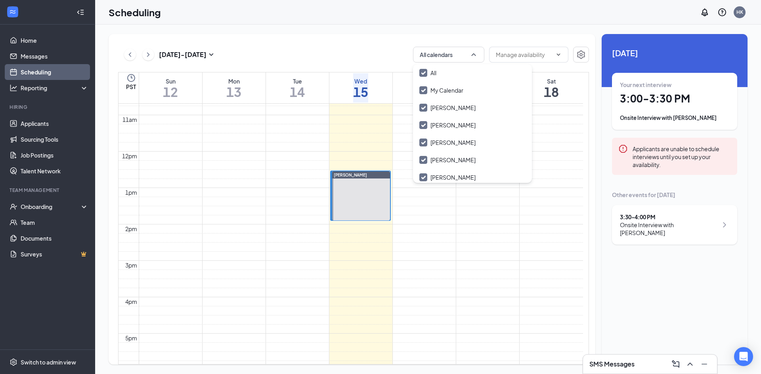
click at [316, 31] on div "Oct 12 - Oct 18 All calendars PST Sun 12 Mon 13 Tue 14 Wed 15 Thu 16 Fri 17 Sat…" at bounding box center [428, 200] width 666 height 350
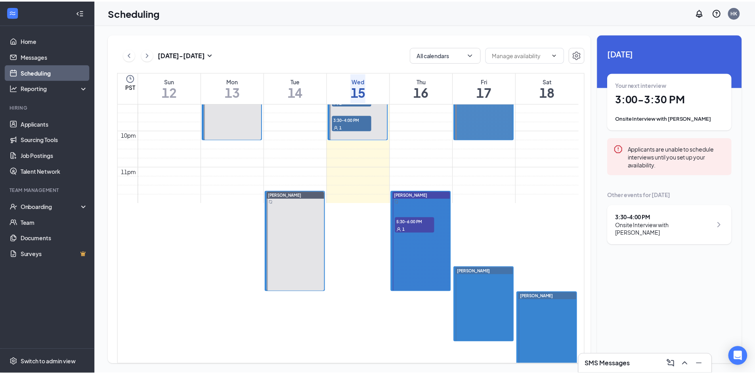
scroll to position [865, 0]
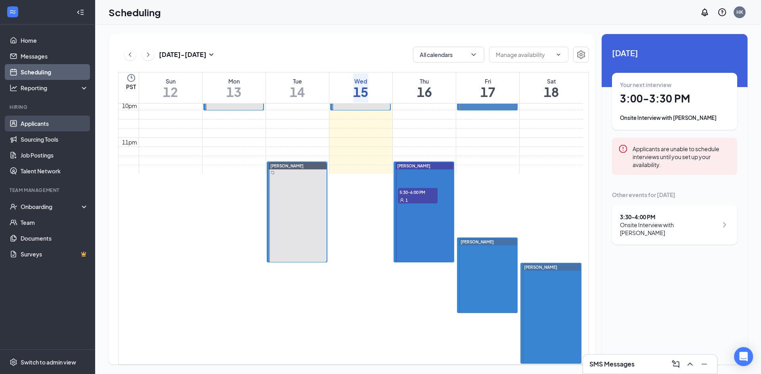
click at [21, 126] on link "Applicants" at bounding box center [55, 124] width 68 height 16
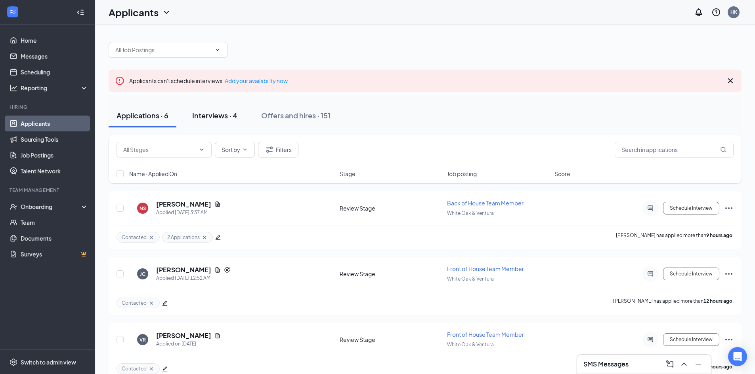
click at [223, 108] on button "Interviews · 4" at bounding box center [214, 116] width 61 height 24
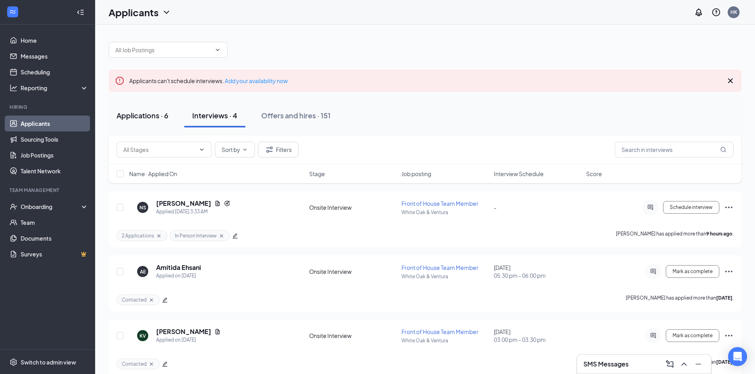
click at [149, 116] on div "Applications · 6" at bounding box center [142, 116] width 52 height 10
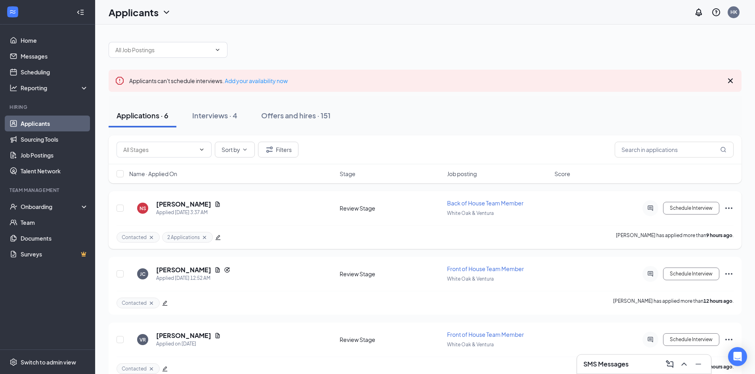
click at [729, 208] on icon "Ellipses" at bounding box center [728, 209] width 7 height 2
click at [671, 324] on p "Reject" at bounding box center [693, 323] width 68 height 8
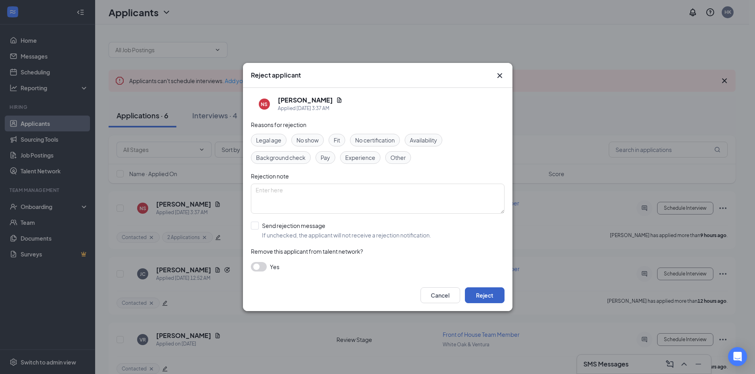
click at [494, 298] on button "Reject" at bounding box center [485, 296] width 40 height 16
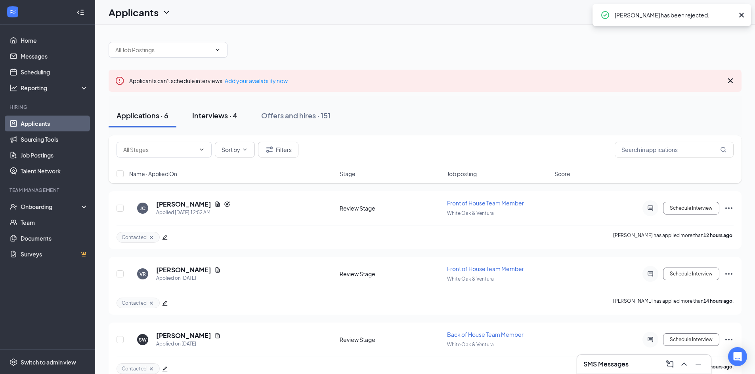
click at [212, 113] on div "Interviews · 4" at bounding box center [214, 116] width 45 height 10
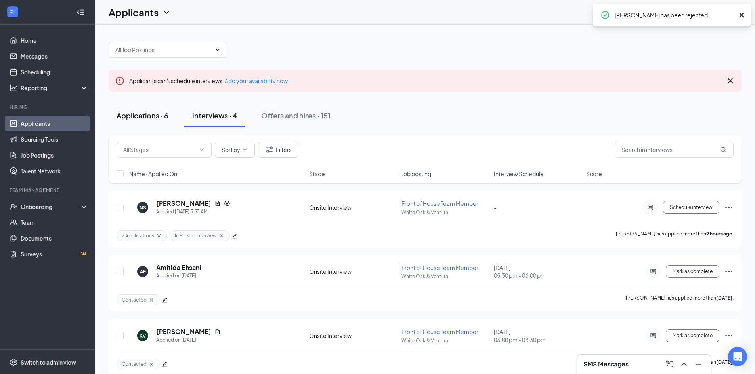
click at [141, 114] on div "Applications · 6" at bounding box center [142, 116] width 52 height 10
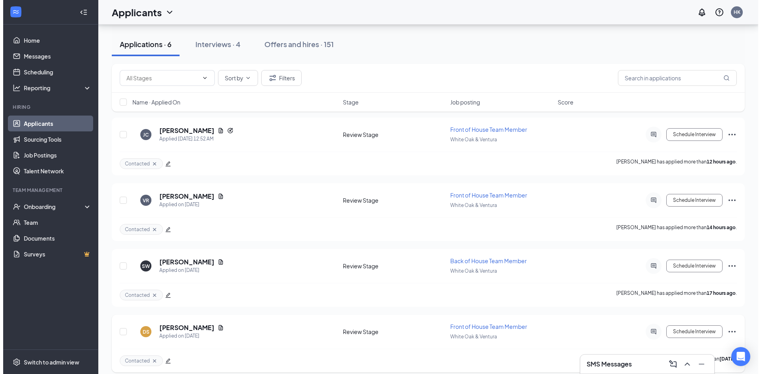
scroll to position [147, 0]
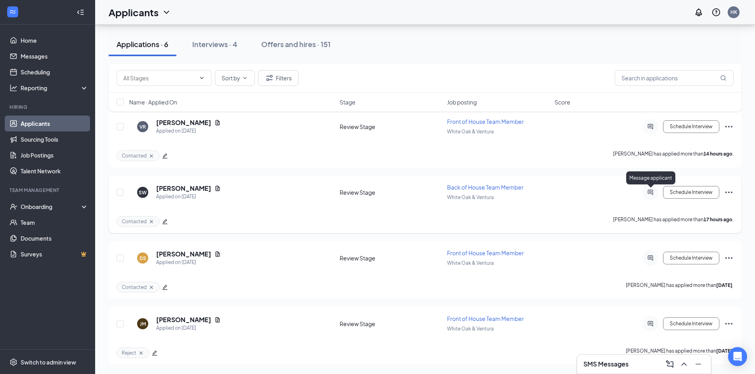
click at [646, 190] on icon "ActiveChat" at bounding box center [650, 192] width 10 height 6
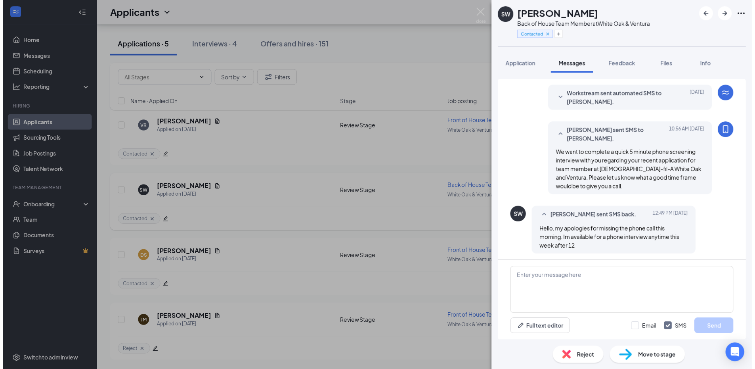
scroll to position [120, 0]
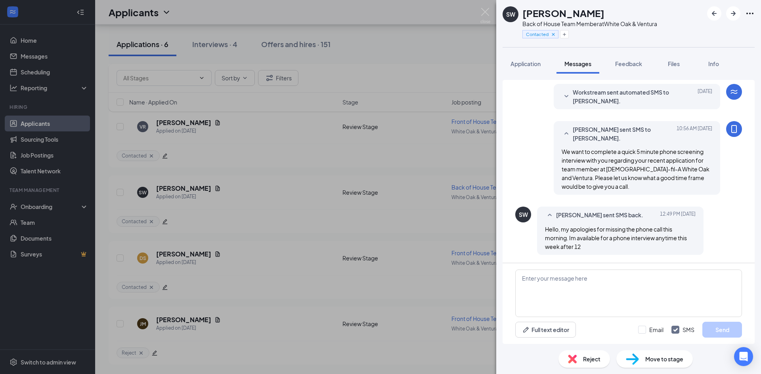
click at [417, 36] on div "SW [PERSON_NAME] Back of House Team Member at [GEOGRAPHIC_DATA] & Ventura Conta…" at bounding box center [380, 187] width 761 height 374
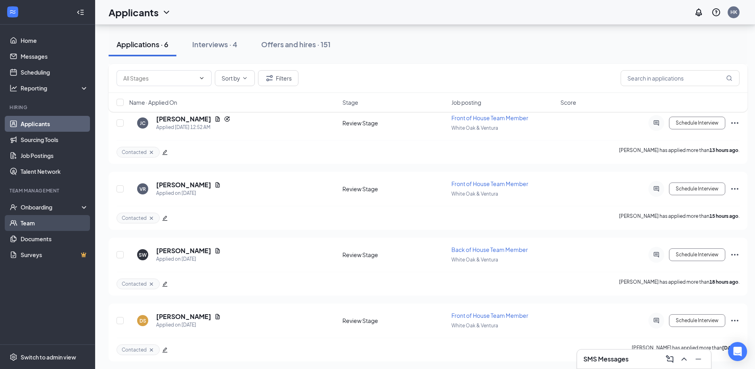
click at [34, 231] on link "Team" at bounding box center [55, 223] width 68 height 16
